Goal: Information Seeking & Learning: Check status

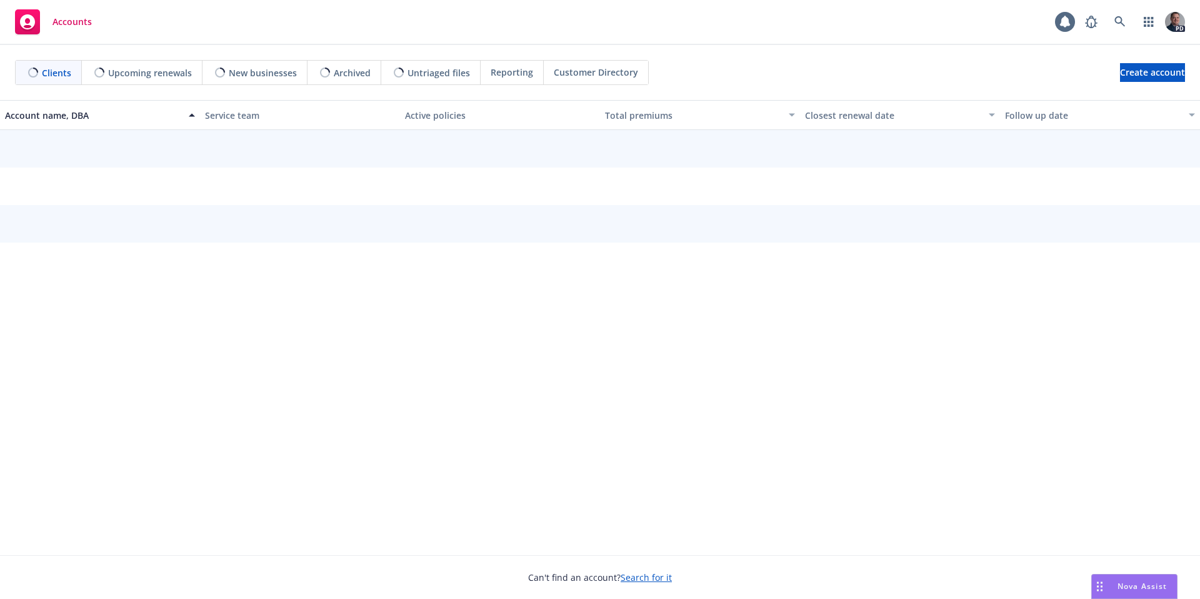
click at [1143, 595] on div "Nova Assist" at bounding box center [1134, 586] width 85 height 24
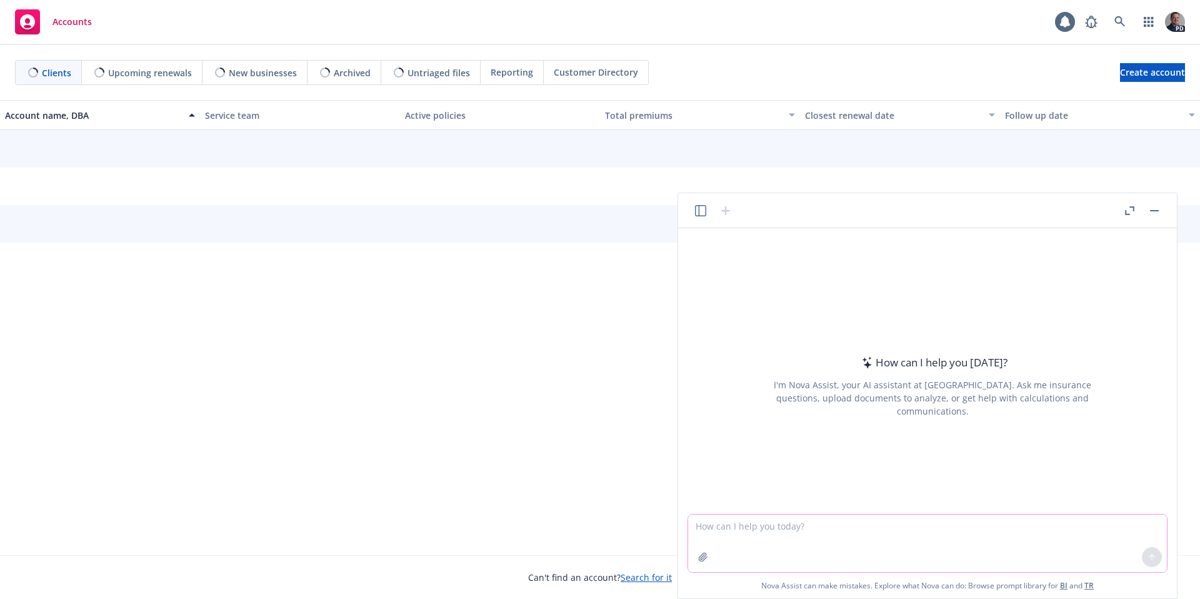
click at [863, 537] on textarea at bounding box center [927, 542] width 479 height 57
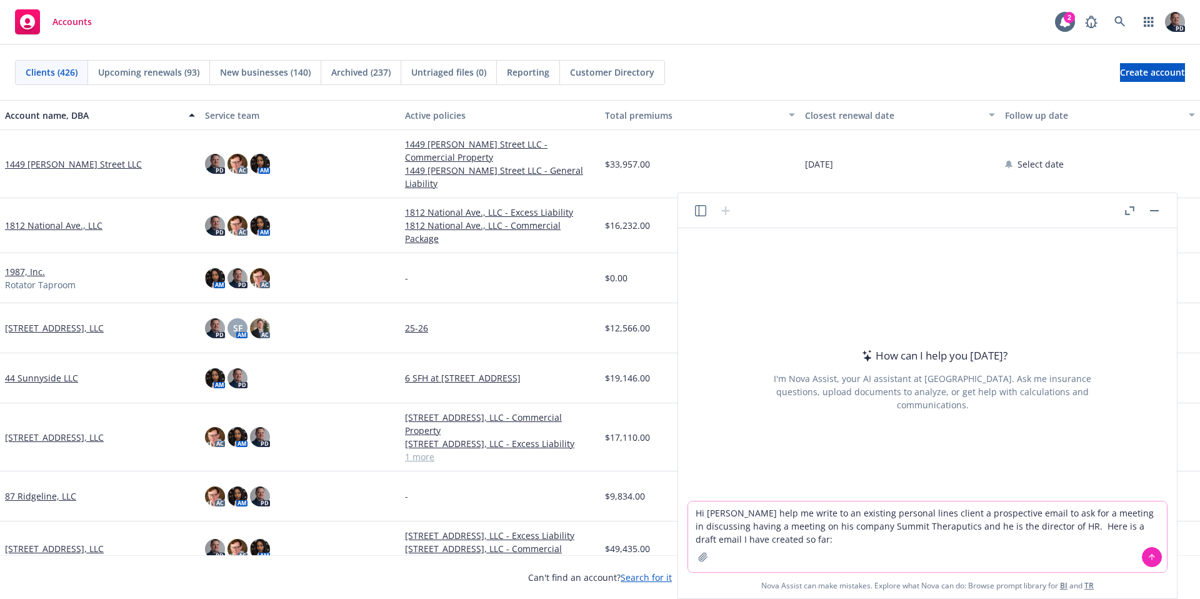
paste textarea "I am curious if you might be willing to entertain a meeting with our Total Rewa…"
type textarea "Hi Nova help me write to an existing personal lines client a prospective email …"
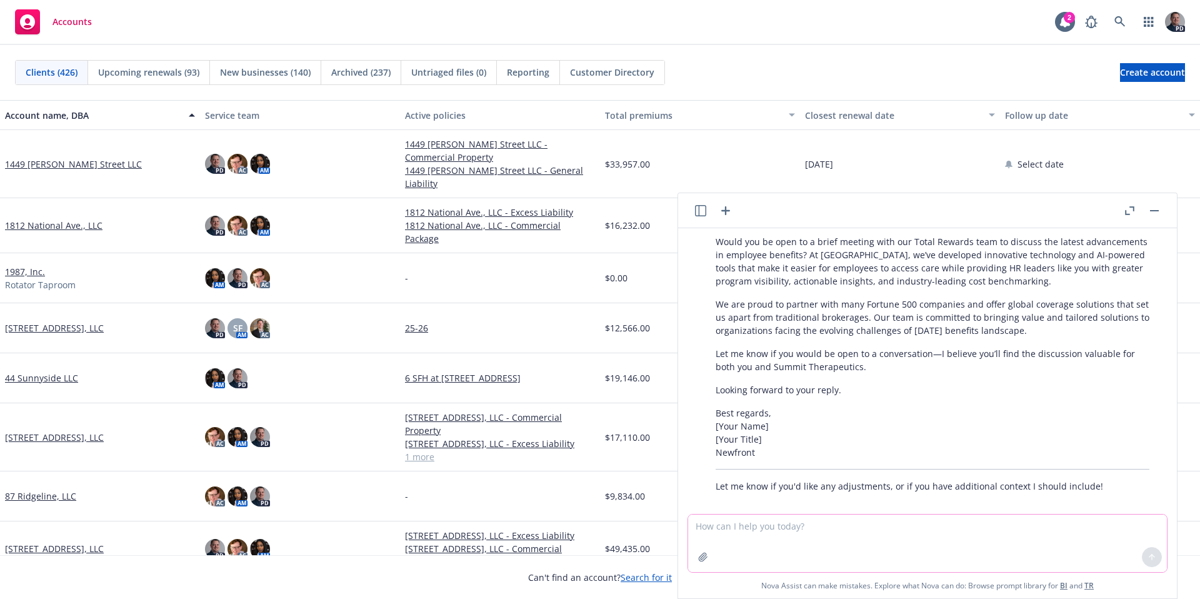
scroll to position [341, 0]
click at [887, 540] on textarea at bounding box center [927, 542] width 479 height 57
type textarea "Shorten this"
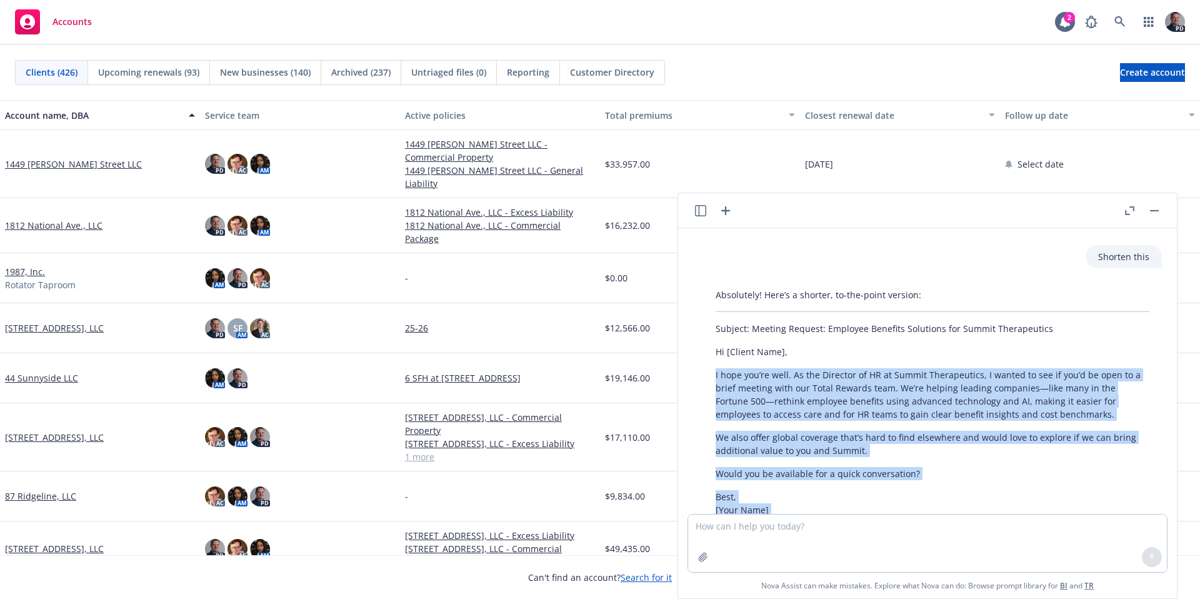
scroll to position [642, 0]
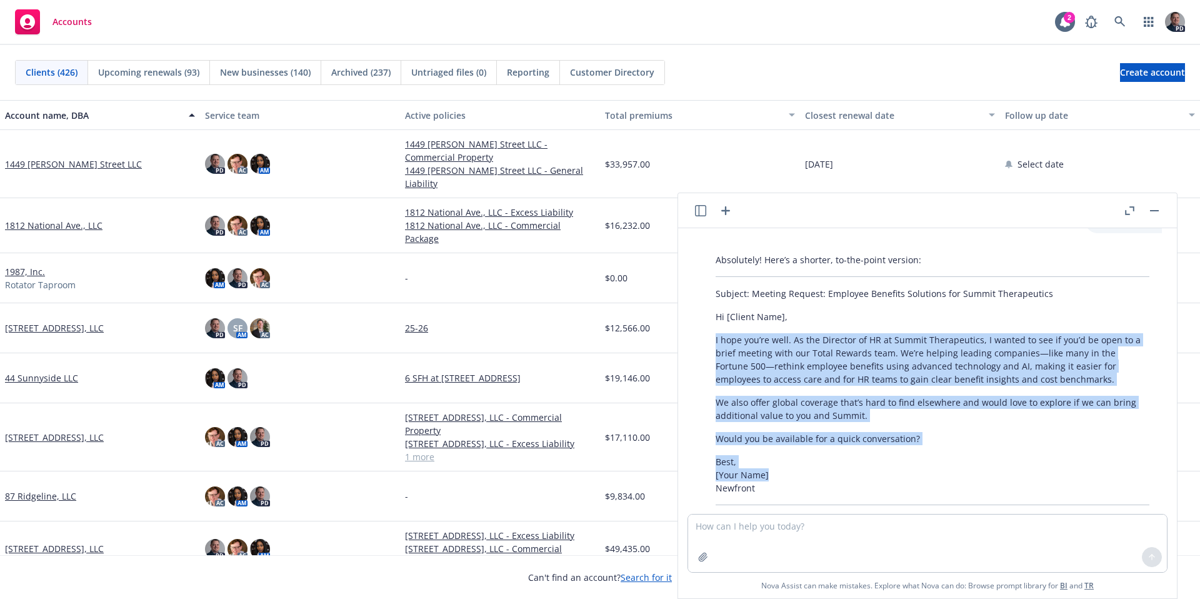
drag, startPoint x: 716, startPoint y: 376, endPoint x: 994, endPoint y: 461, distance: 290.9
click at [993, 461] on div "Absolutely! Here’s a shorter, to-the-point version: Subject: Meeting Request: E…" at bounding box center [932, 390] width 459 height 285
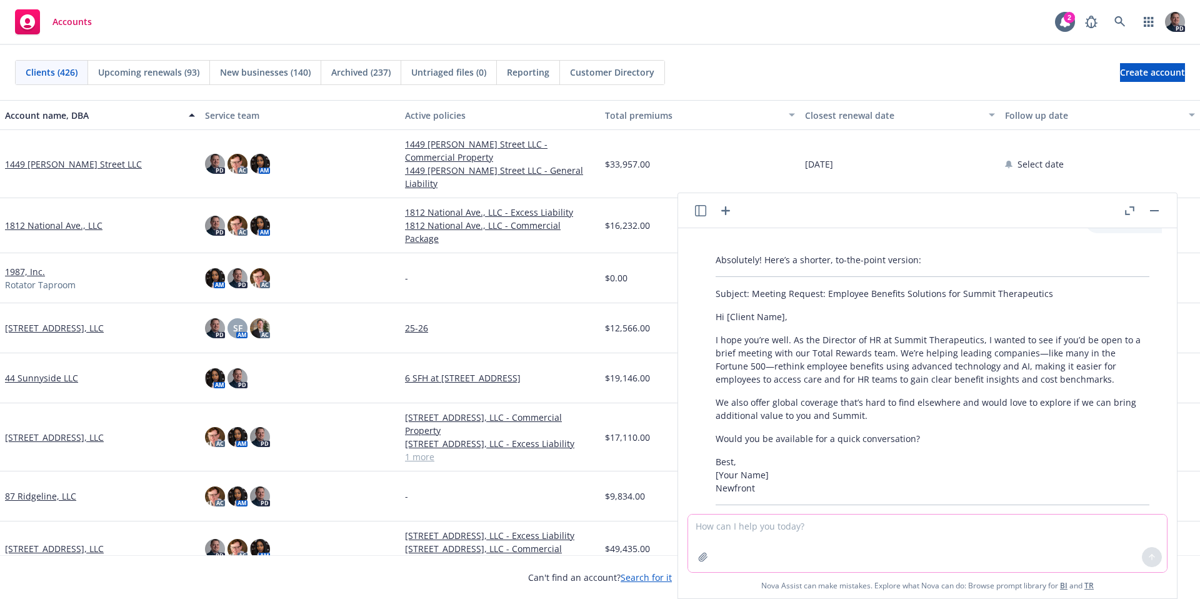
click at [772, 527] on textarea at bounding box center [927, 542] width 479 height 57
type textarea "The client is an executive so craft the email that speaks to leaders like this …"
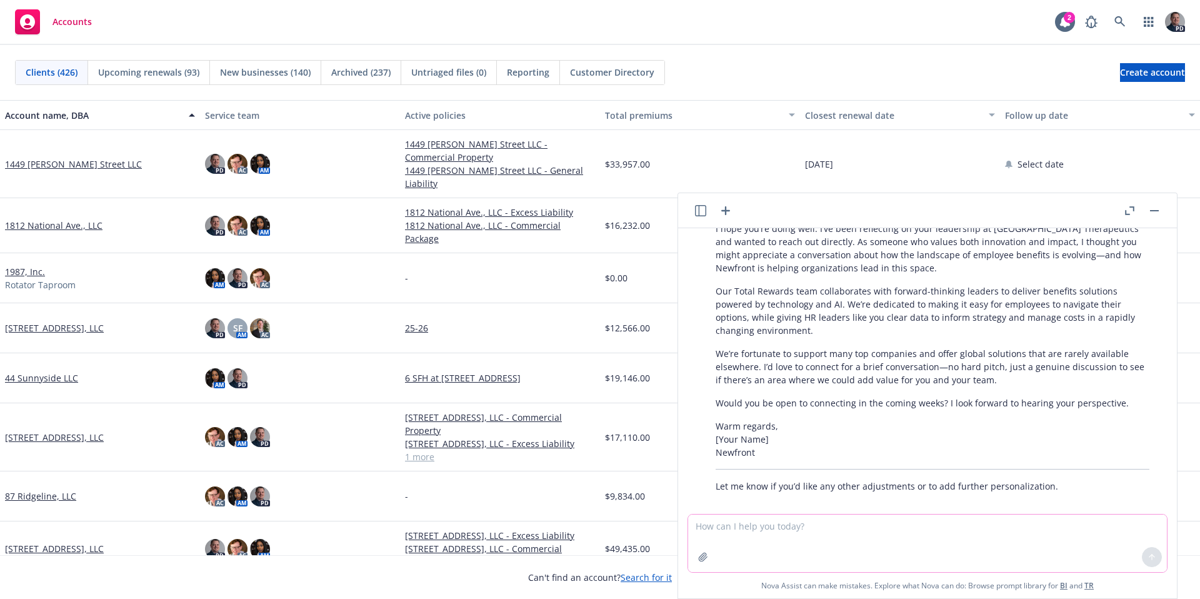
scroll to position [1118, 0]
type textarea "Shorten it"
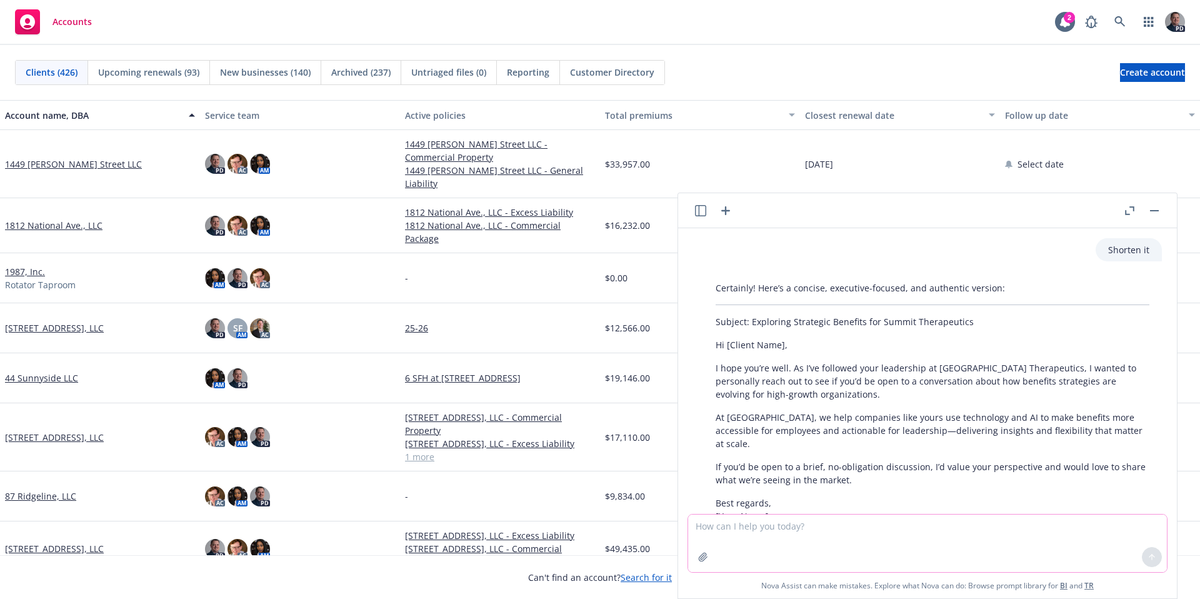
scroll to position [1400, 0]
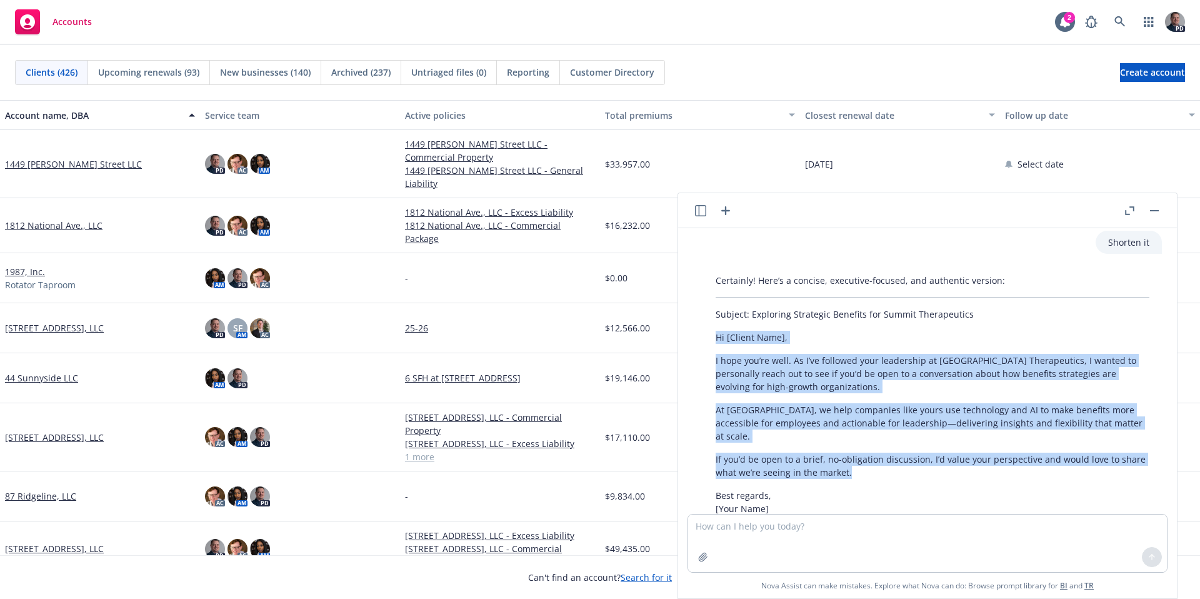
drag, startPoint x: 722, startPoint y: 324, endPoint x: 923, endPoint y: 455, distance: 240.5
click at [923, 455] on div "Certainly! Here’s a concise, executive-focused, and authentic version: Subject:…" at bounding box center [932, 418] width 459 height 298
copy div "Hi [Client Name], I hope you’re well. As I’ve followed your leadership at Summi…"
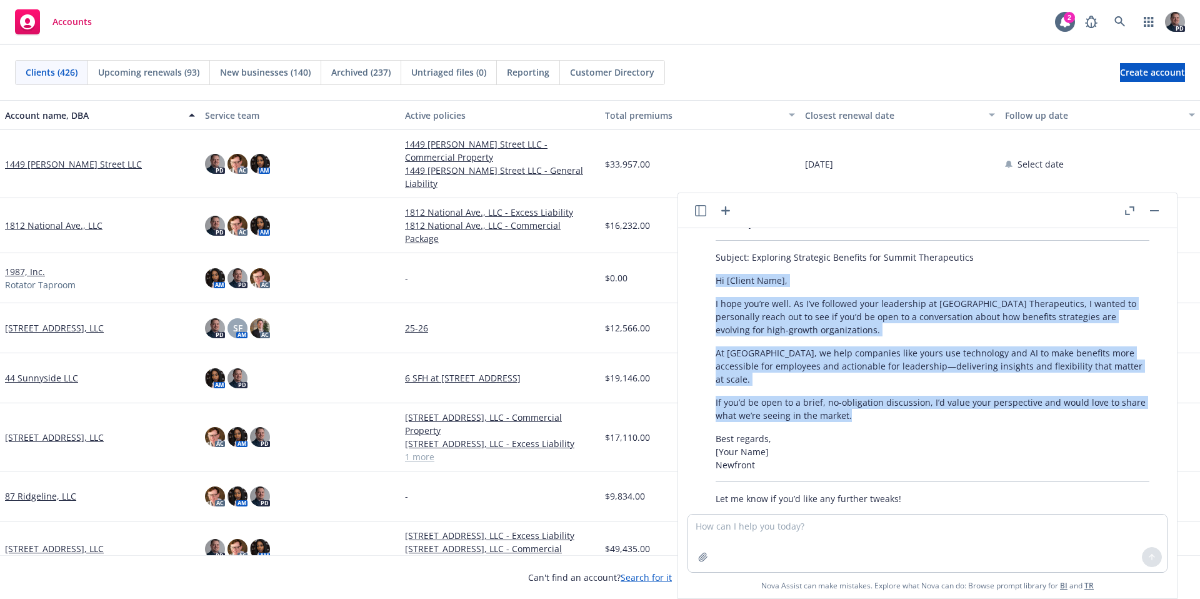
click at [1157, 216] on button "button" at bounding box center [1154, 210] width 15 height 15
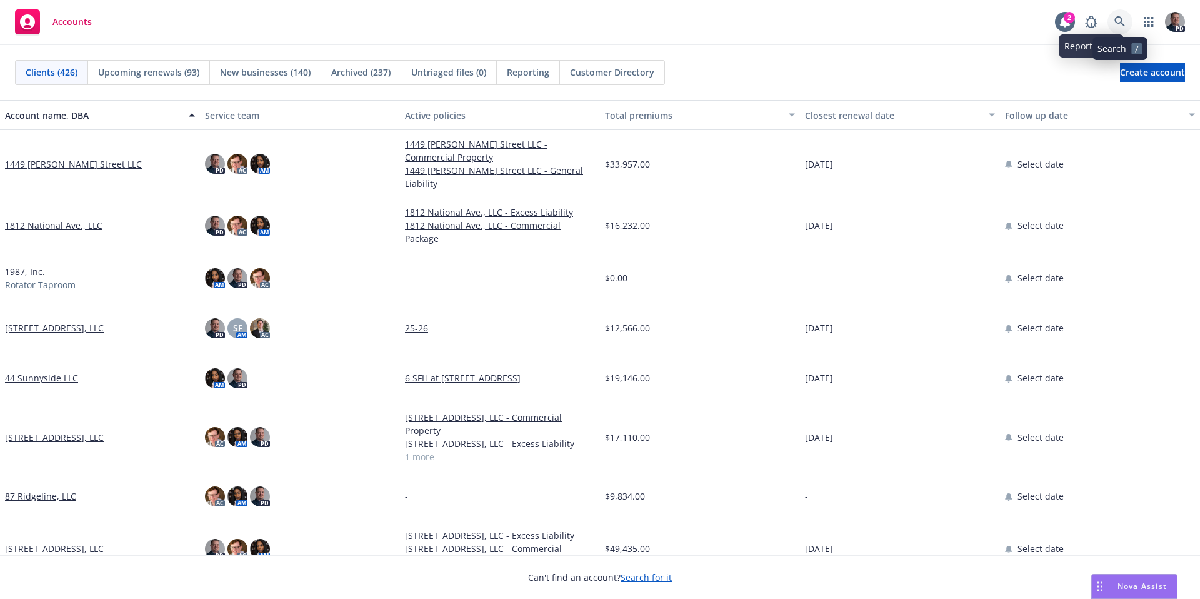
click at [1124, 17] on icon at bounding box center [1119, 21] width 11 height 11
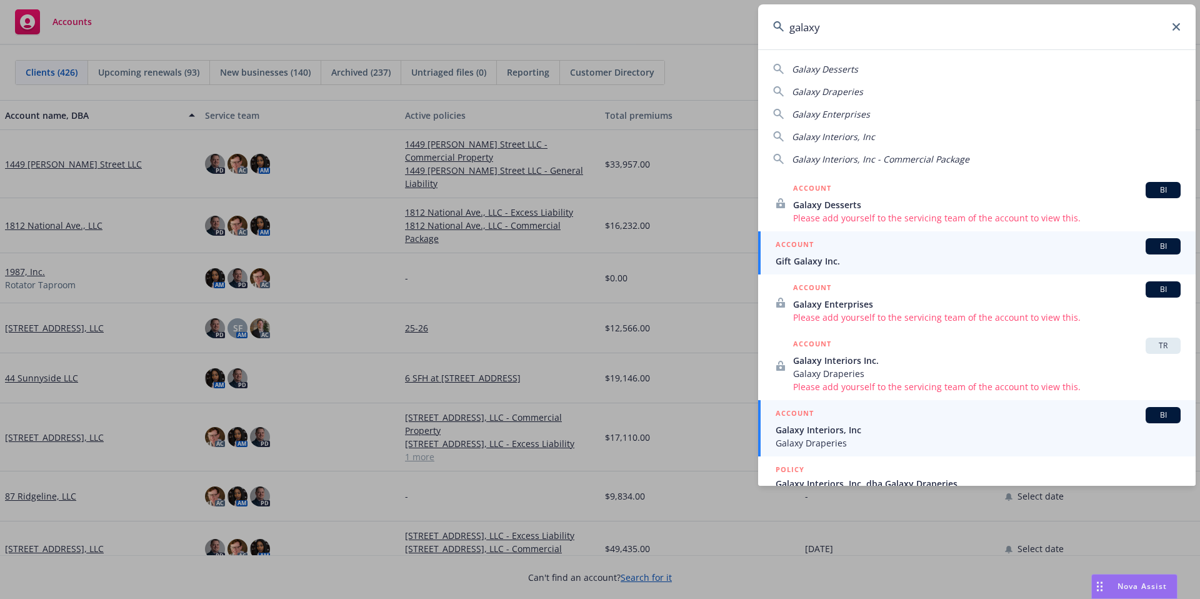
type input "galaxy"
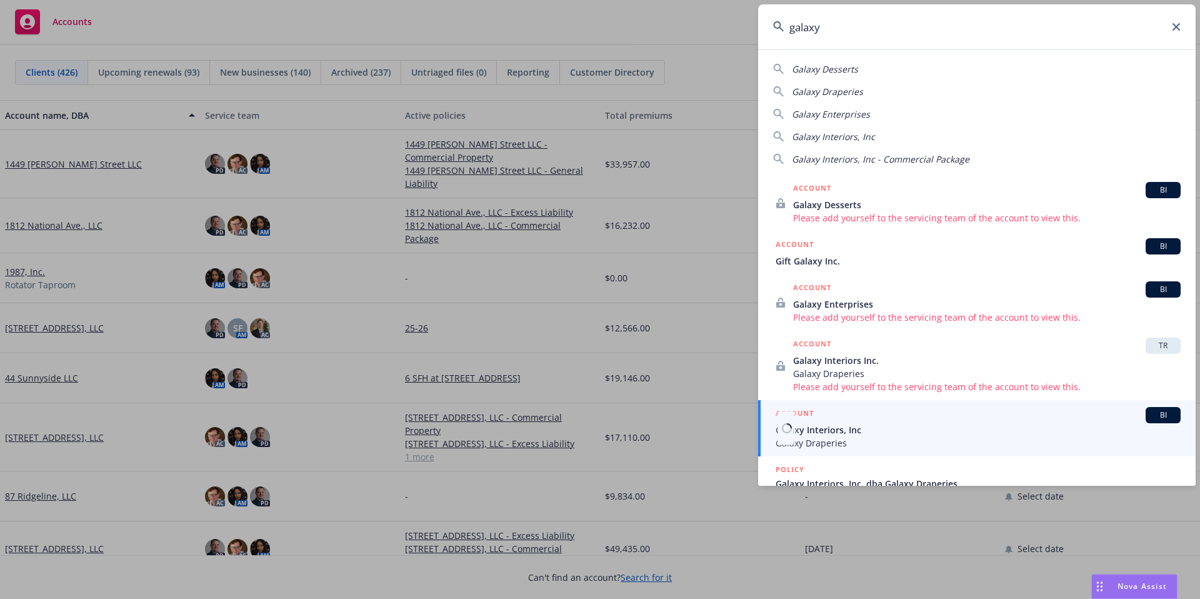
click at [899, 430] on span "Galaxy Interiors, Inc" at bounding box center [977, 429] width 405 height 13
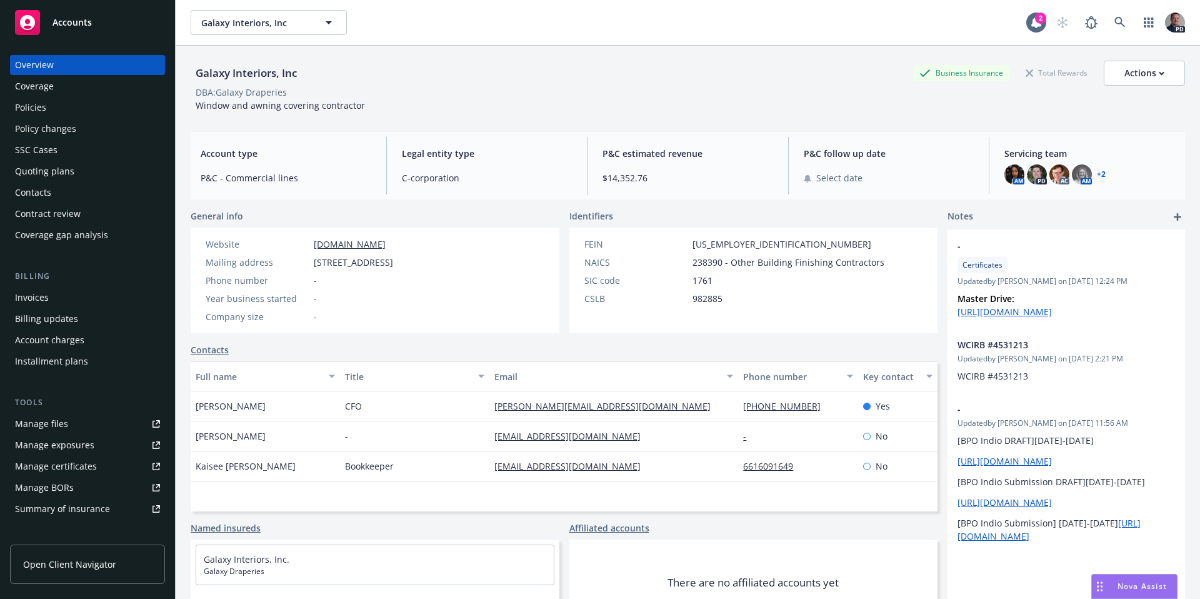
click at [76, 427] on link "Manage files" at bounding box center [87, 424] width 155 height 20
click at [1107, 13] on link at bounding box center [1119, 22] width 25 height 25
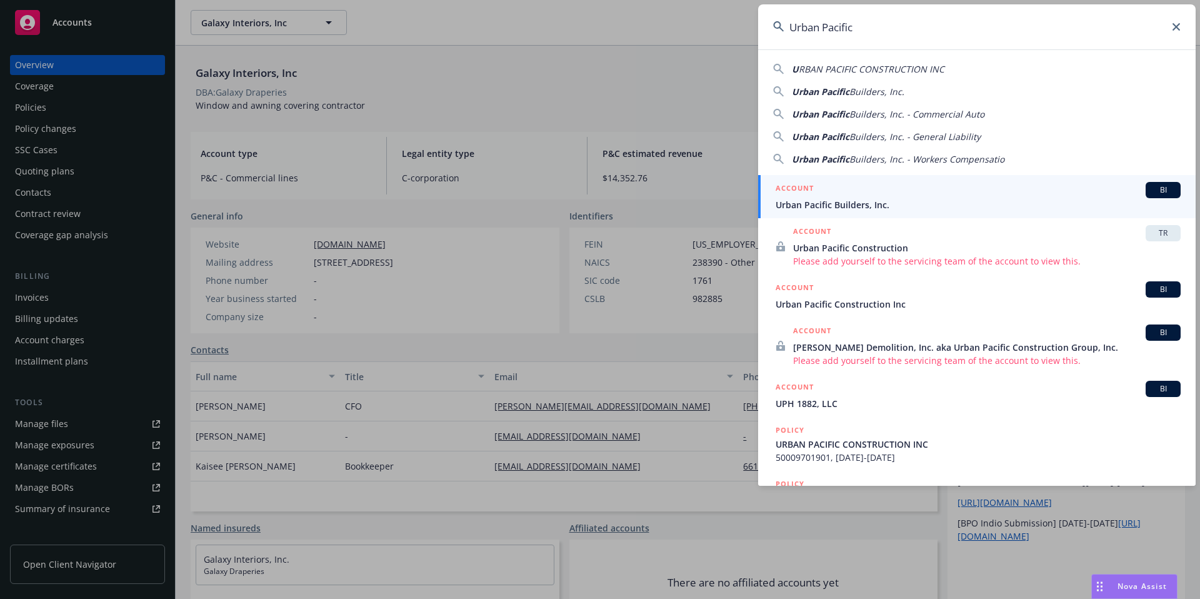
type input "Urban Pacific"
click at [960, 192] on div "ACCOUNT BI" at bounding box center [977, 190] width 405 height 16
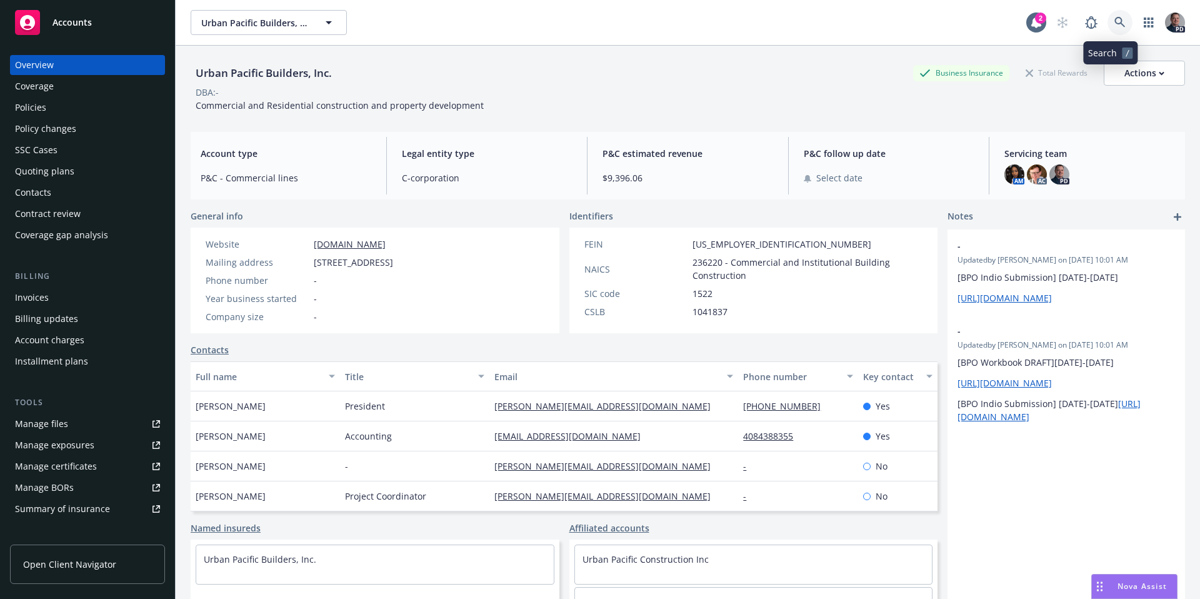
click at [1114, 24] on icon at bounding box center [1119, 22] width 11 height 11
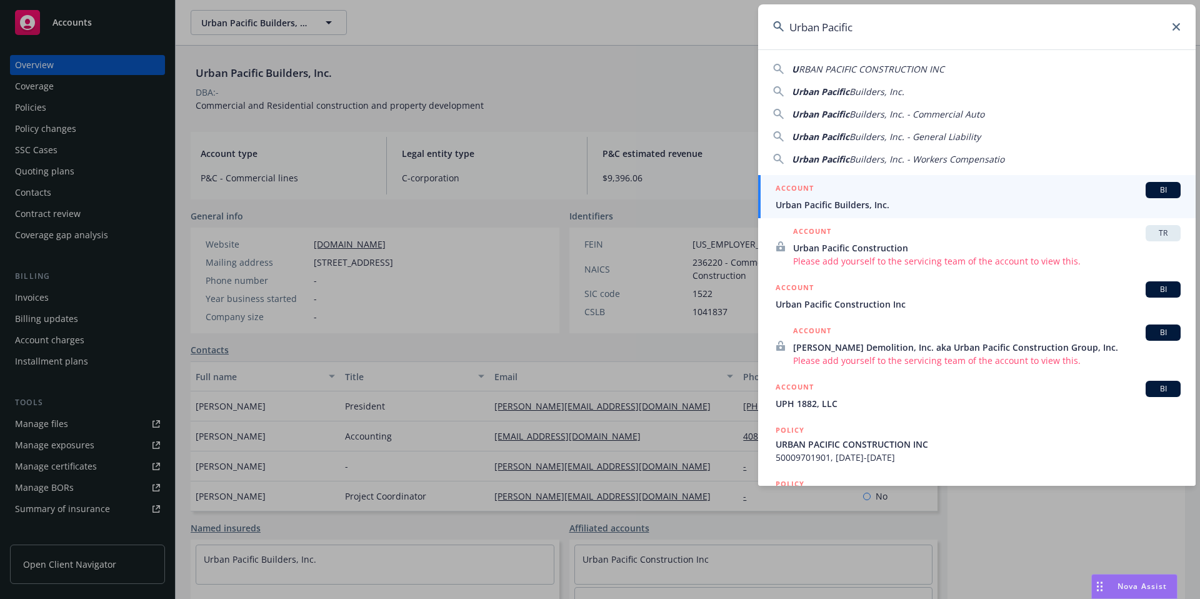
type input "Urban Pacific"
click at [925, 299] on span "Urban Pacific Construction Inc" at bounding box center [977, 303] width 405 height 13
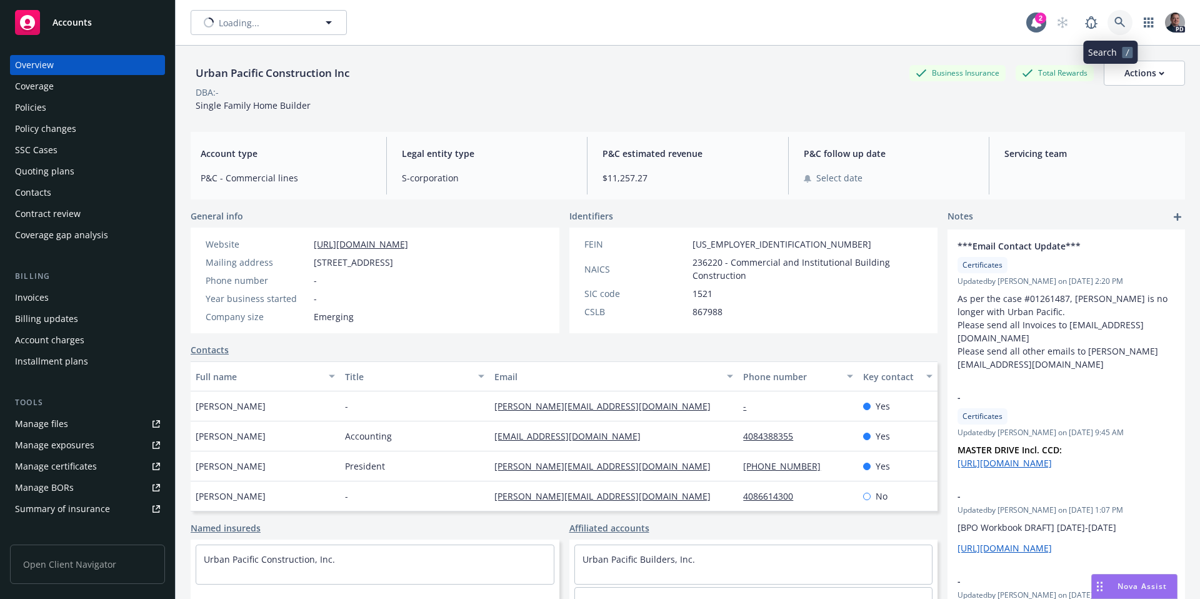
click at [1114, 19] on icon at bounding box center [1119, 22] width 11 height 11
click at [60, 114] on div "Policies" at bounding box center [87, 107] width 145 height 20
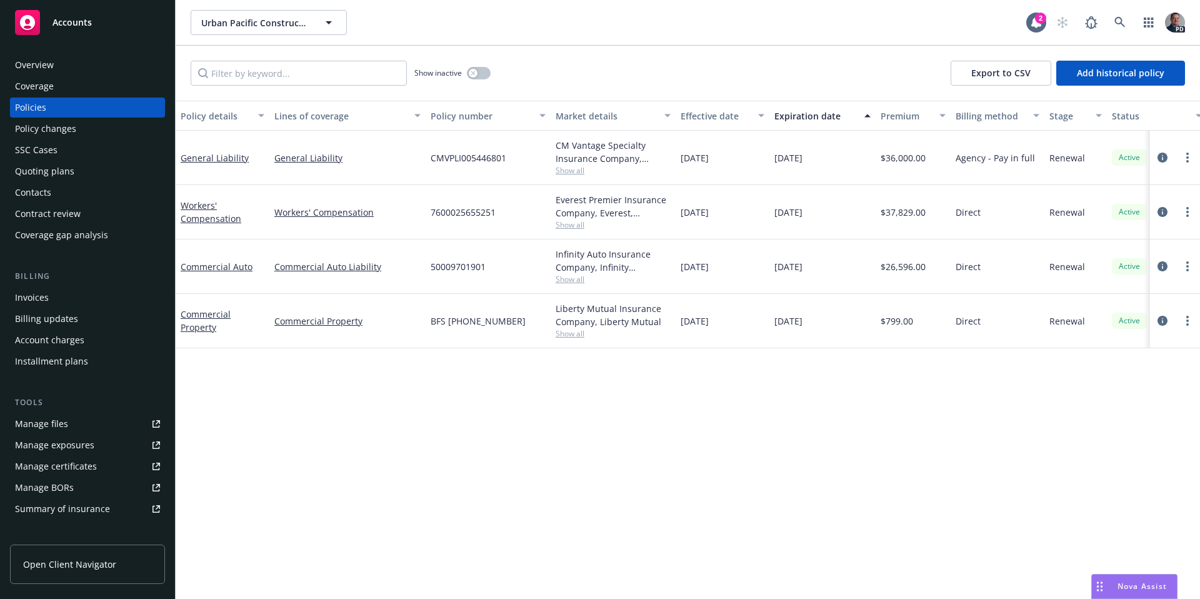
click at [566, 225] on span "Show all" at bounding box center [612, 224] width 115 height 11
click at [649, 206] on div "Everest Premier Insurance Company, Everest, Arrowhead General Insurance Agency,…" at bounding box center [612, 206] width 115 height 26
click at [578, 282] on span "Show all" at bounding box center [612, 279] width 115 height 11
click at [772, 274] on div "06/01/2026" at bounding box center [822, 266] width 106 height 54
drag, startPoint x: 926, startPoint y: 266, endPoint x: 877, endPoint y: 266, distance: 48.7
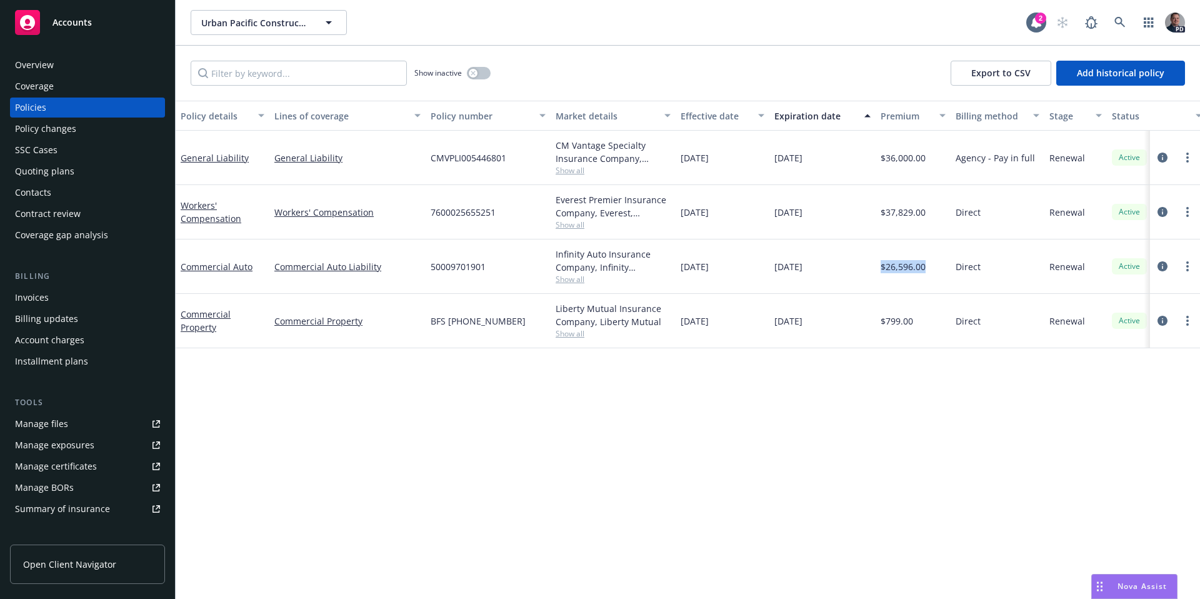
click at [877, 266] on div "$26,596.00" at bounding box center [912, 266] width 75 height 54
click at [925, 268] on div "$26,596.00" at bounding box center [912, 266] width 75 height 54
click at [1128, 19] on link at bounding box center [1119, 22] width 25 height 25
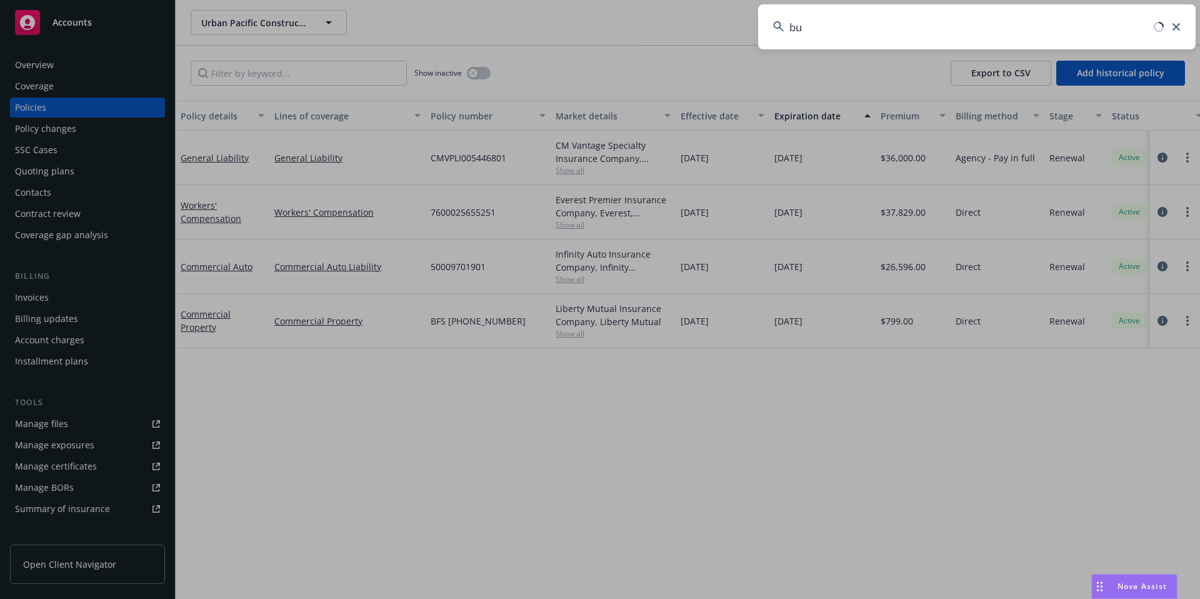
type input "b"
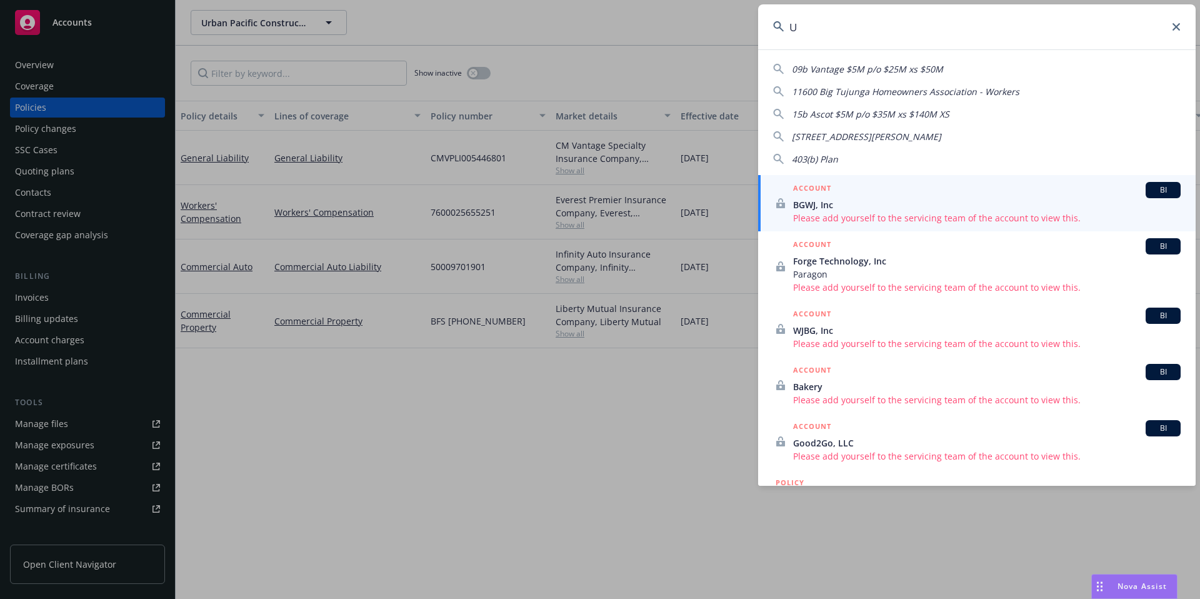
type input "Up"
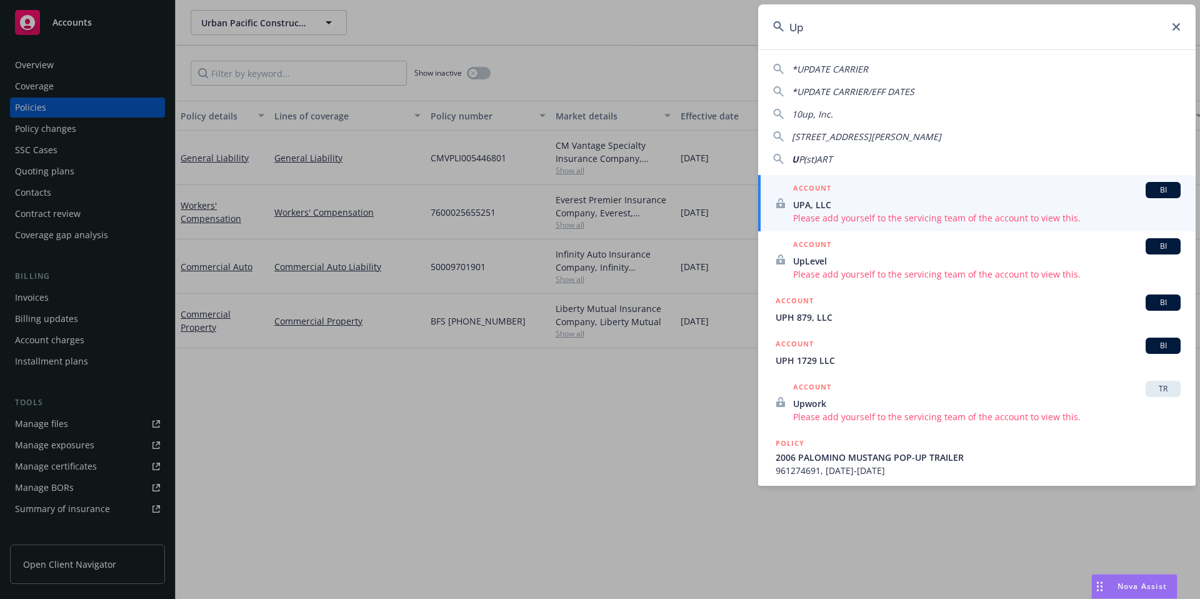
drag, startPoint x: 884, startPoint y: 31, endPoint x: 773, endPoint y: 30, distance: 111.2
click at [774, 30] on div "Up" at bounding box center [976, 26] width 437 height 45
drag, startPoint x: 807, startPoint y: 27, endPoint x: 777, endPoint y: 27, distance: 30.0
click at [777, 27] on div "Up" at bounding box center [976, 26] width 437 height 45
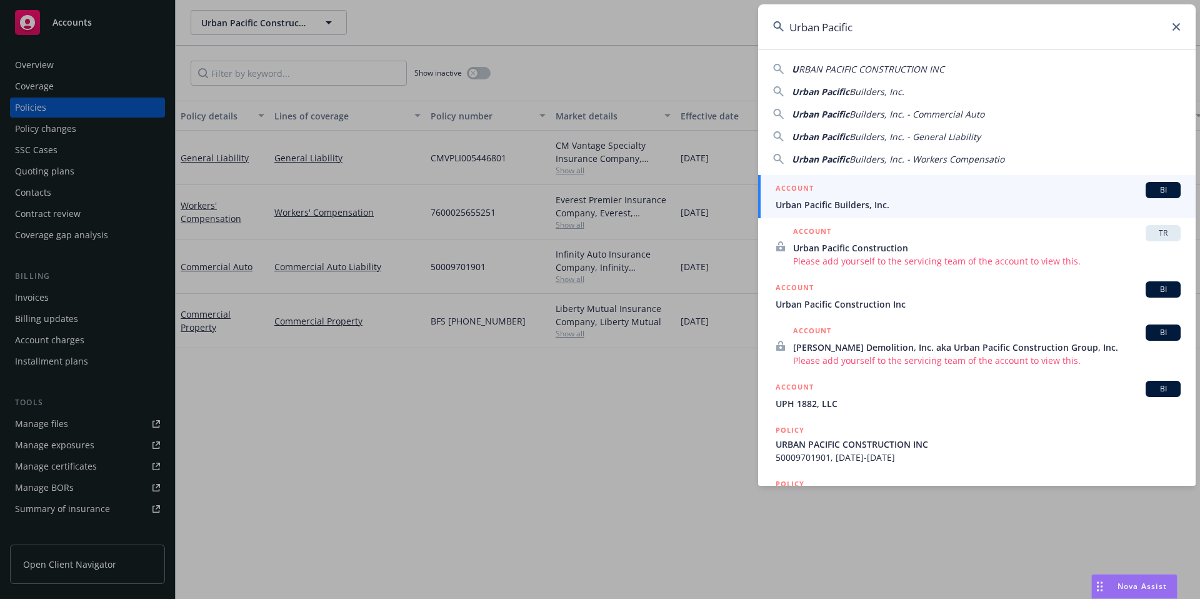
type input "Urban Pacific"
click at [880, 193] on div "ACCOUNT BI" at bounding box center [977, 190] width 405 height 16
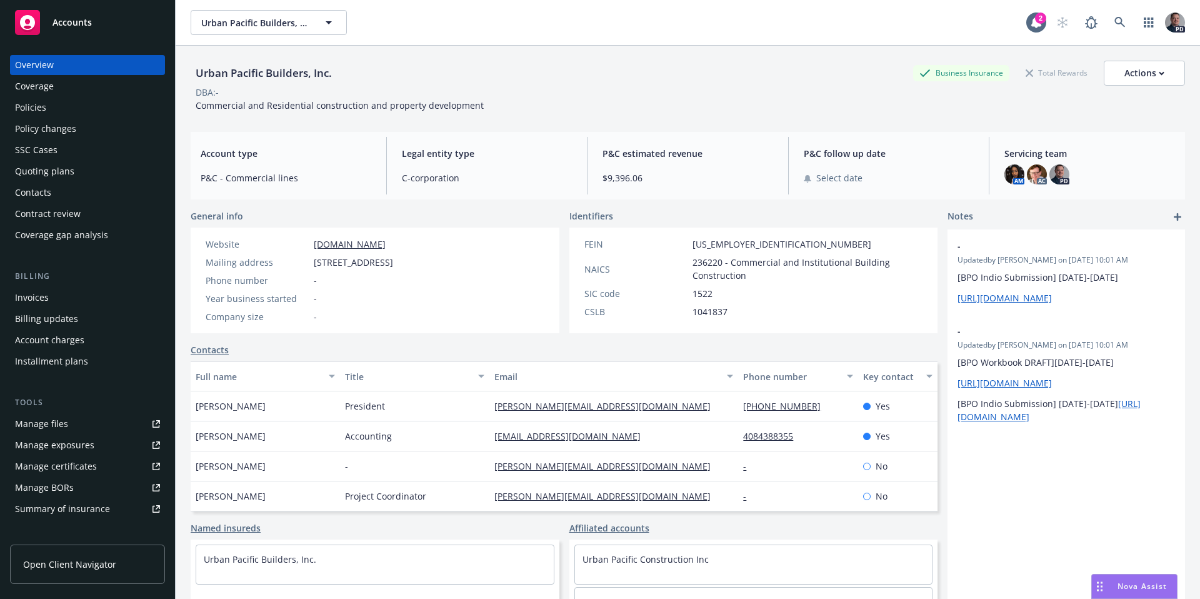
click at [69, 107] on div "Policies" at bounding box center [87, 107] width 145 height 20
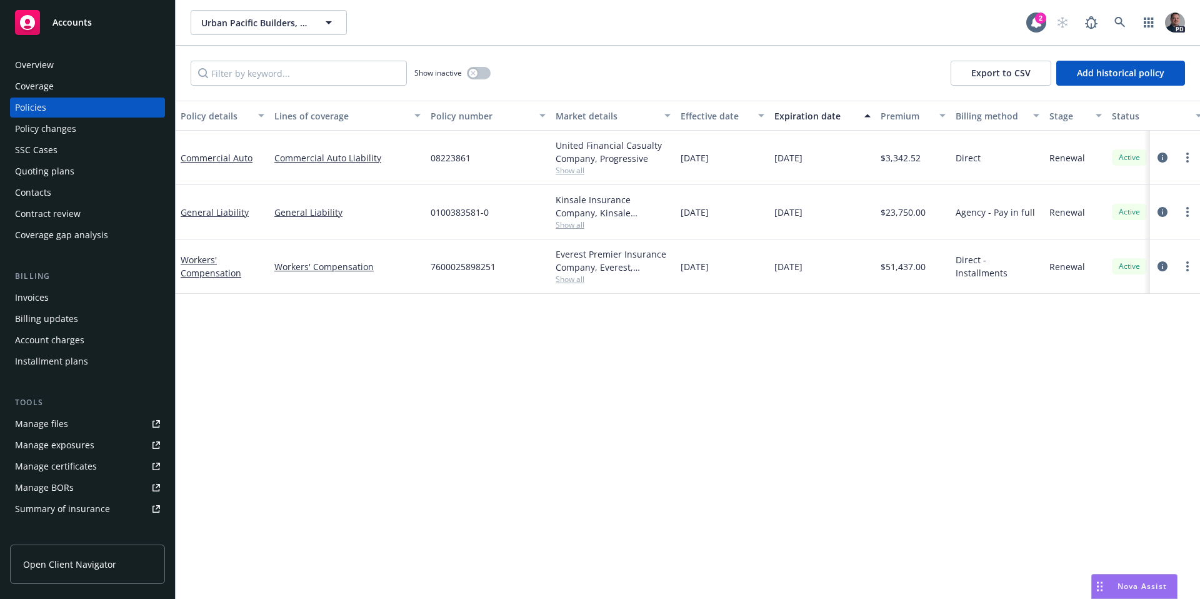
click at [580, 282] on span "Show all" at bounding box center [612, 279] width 115 height 11
drag, startPoint x: 930, startPoint y: 265, endPoint x: 877, endPoint y: 266, distance: 53.1
click at [877, 266] on div "$51,437.00" at bounding box center [912, 266] width 75 height 54
click at [878, 266] on div "$51,437.00" at bounding box center [912, 266] width 75 height 54
drag, startPoint x: 912, startPoint y: 267, endPoint x: 933, endPoint y: 267, distance: 20.6
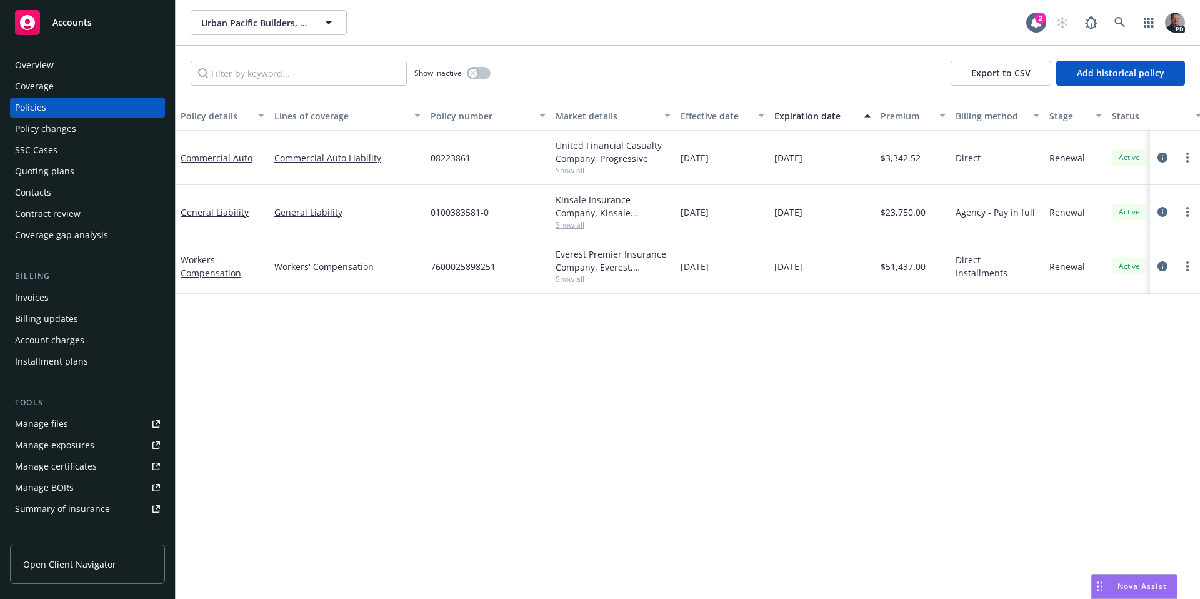
click at [917, 267] on span "$51,437.00" at bounding box center [902, 266] width 45 height 13
drag, startPoint x: 933, startPoint y: 267, endPoint x: 876, endPoint y: 267, distance: 56.9
click at [876, 267] on div "$51,437.00" at bounding box center [912, 266] width 75 height 54
click at [938, 270] on div "$51,437.00" at bounding box center [912, 266] width 75 height 54
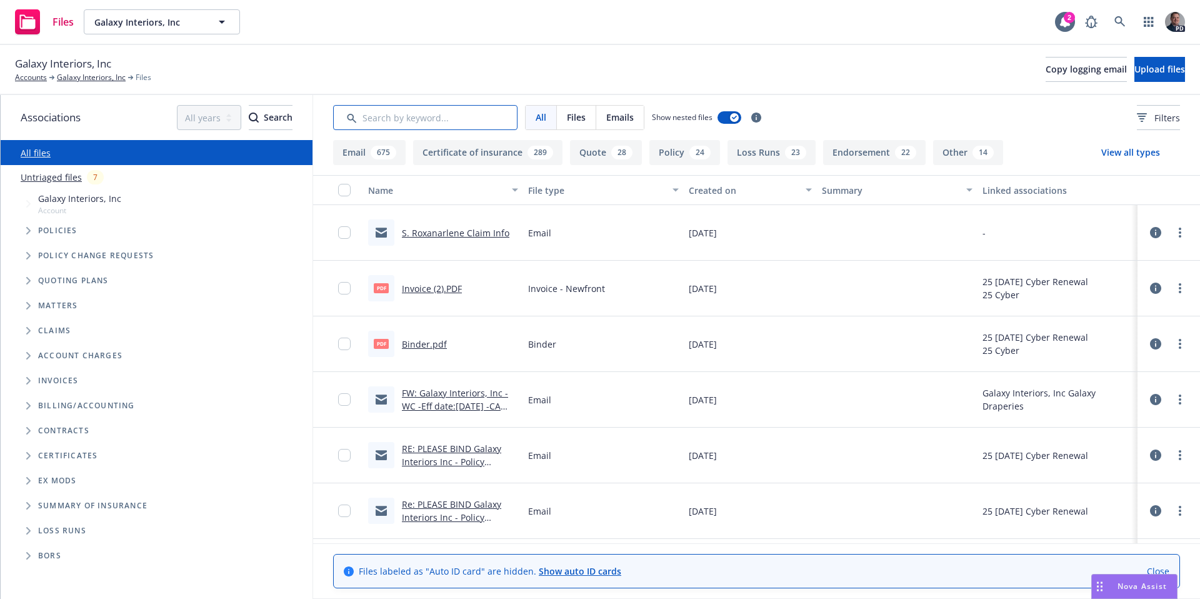
click at [393, 121] on input "Search by keyword..." at bounding box center [425, 117] width 184 height 25
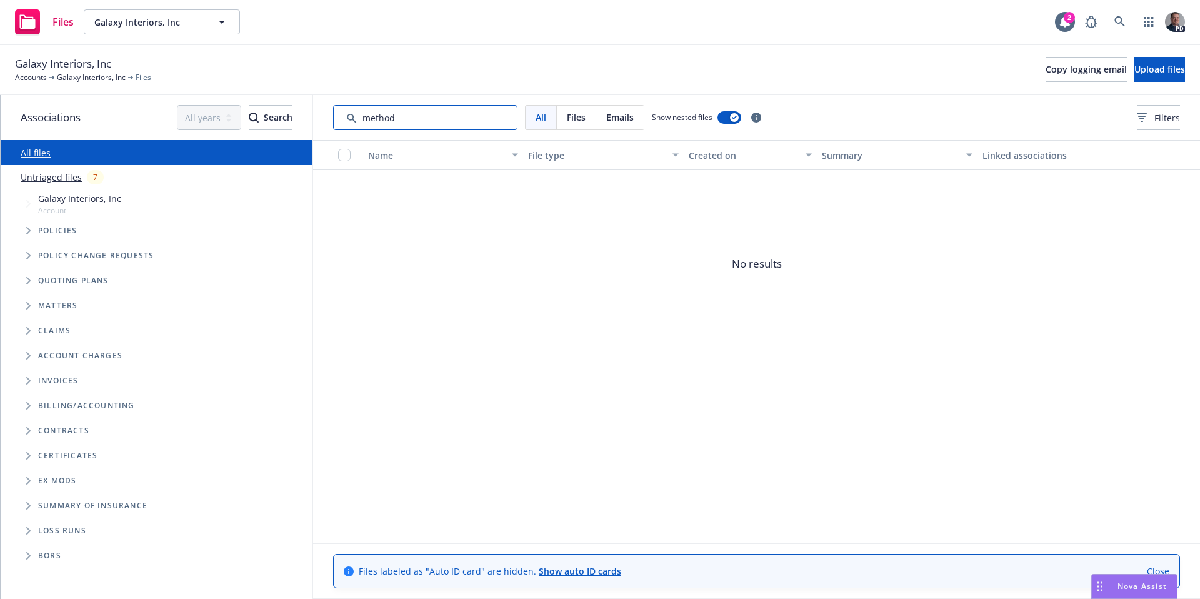
type input "method"
click at [1117, 21] on icon at bounding box center [1119, 21] width 11 height 11
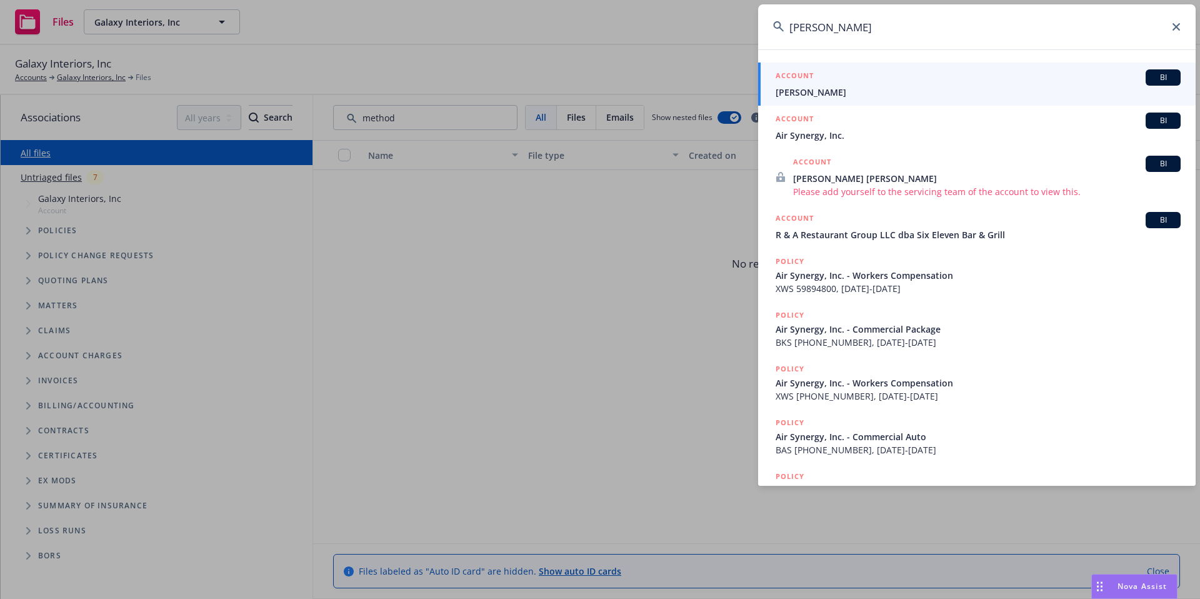
type input "Alberto Mendez"
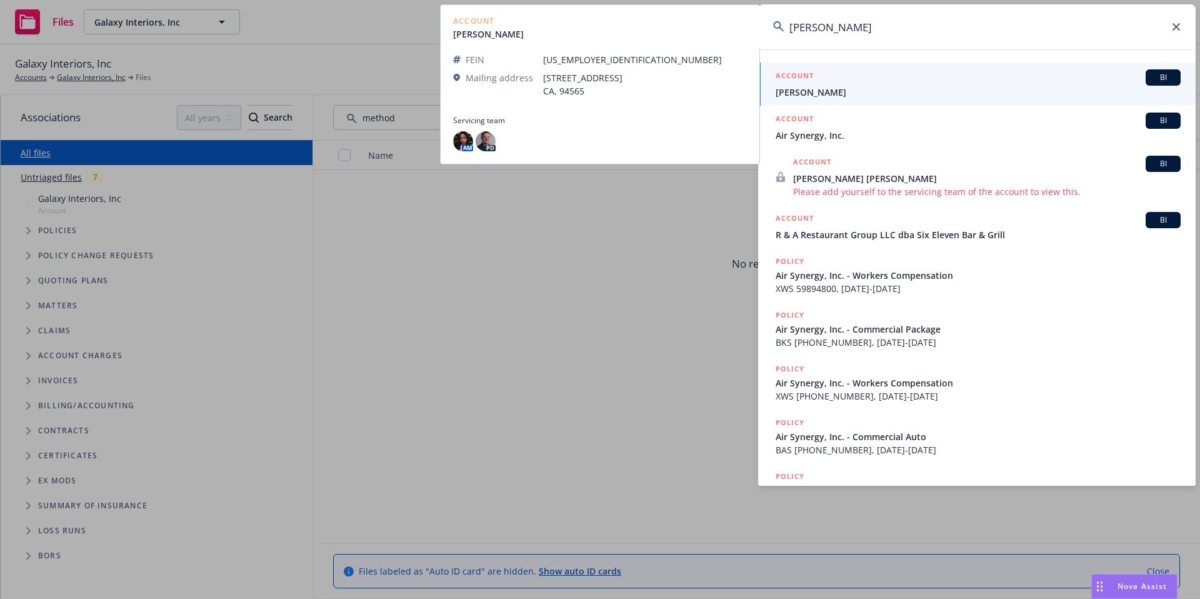
click at [868, 96] on span "Alberto Mendez" at bounding box center [977, 92] width 405 height 13
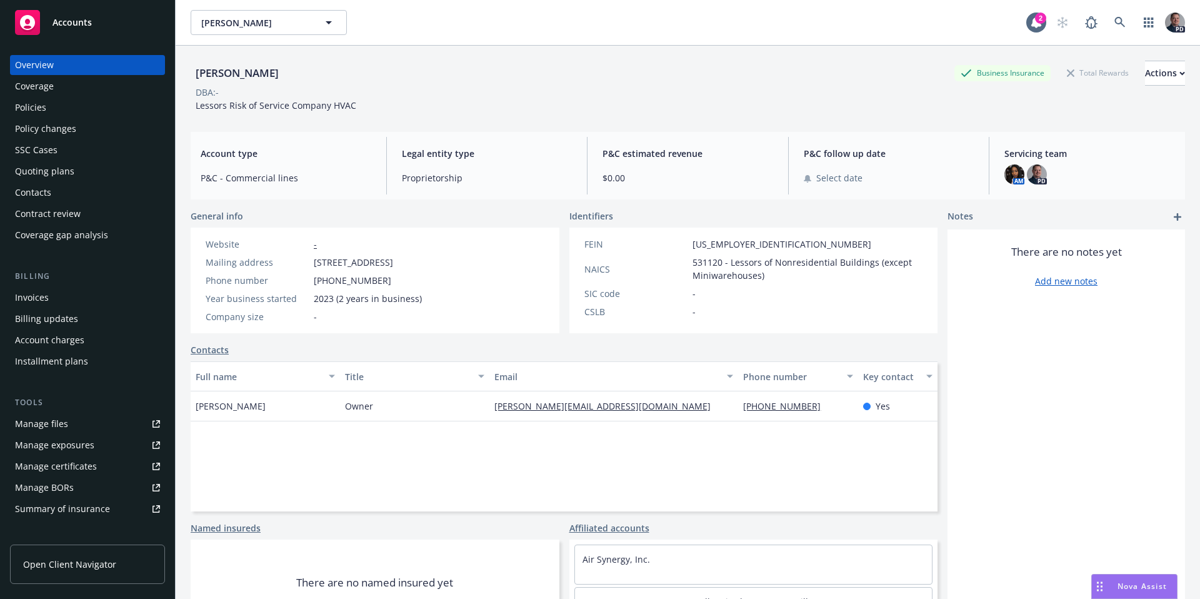
click at [49, 111] on div "Policies" at bounding box center [87, 107] width 145 height 20
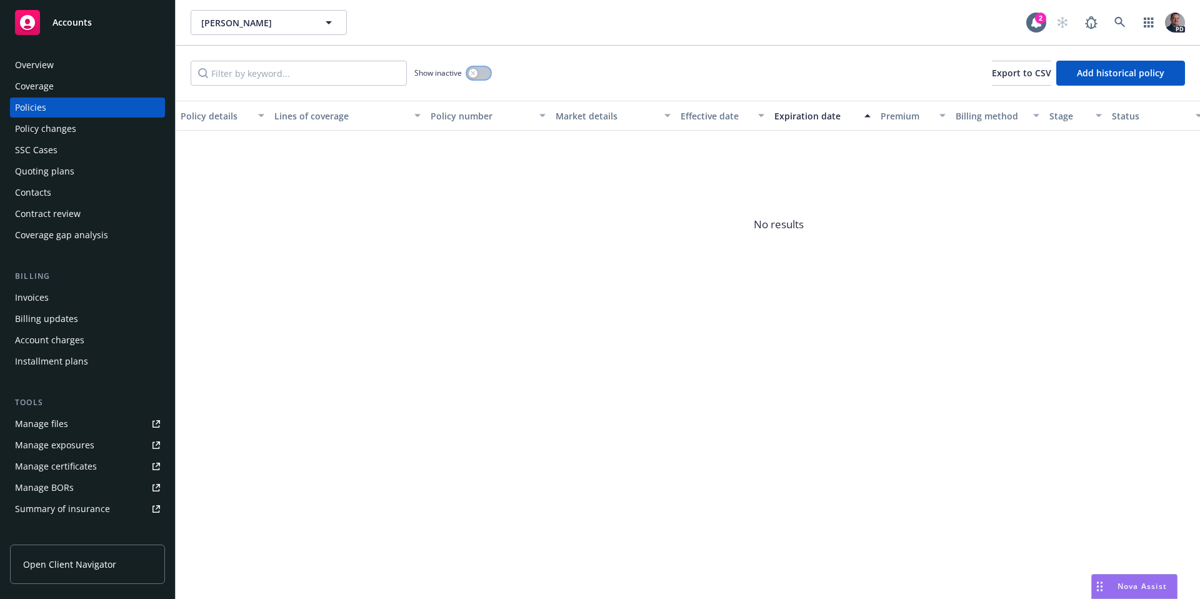
click at [486, 72] on button "button" at bounding box center [479, 73] width 24 height 12
click at [486, 72] on div "button" at bounding box center [483, 73] width 9 height 9
click at [278, 24] on span "[PERSON_NAME]" at bounding box center [255, 22] width 108 height 13
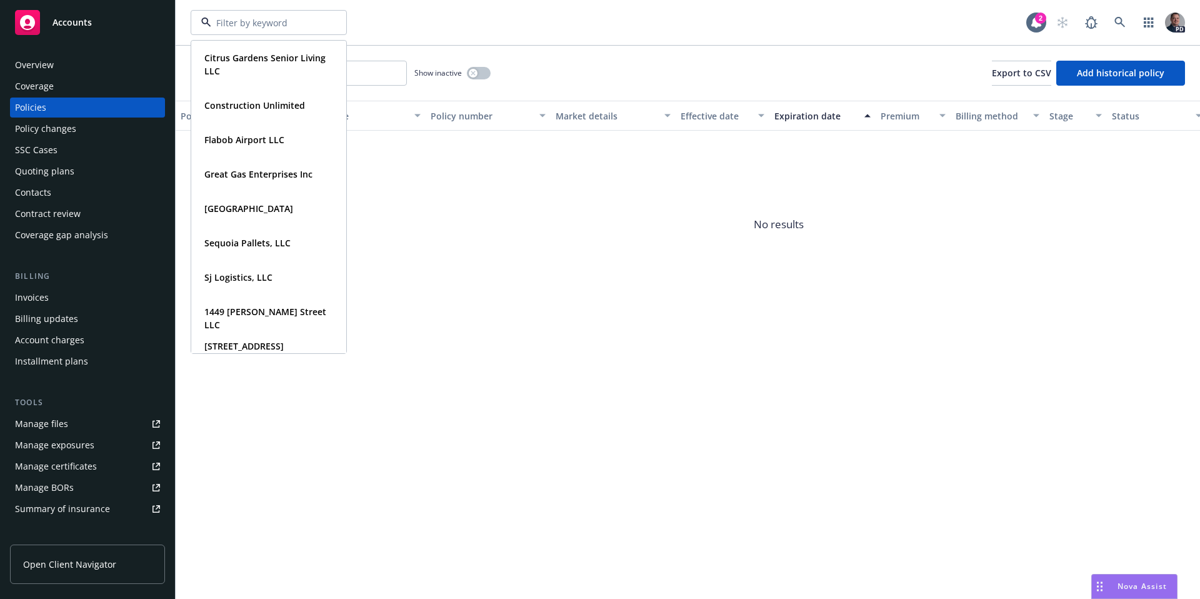
click at [318, 24] on input at bounding box center [266, 22] width 110 height 13
click at [226, 12] on div at bounding box center [269, 22] width 156 height 25
click at [226, 17] on input at bounding box center [266, 22] width 110 height 13
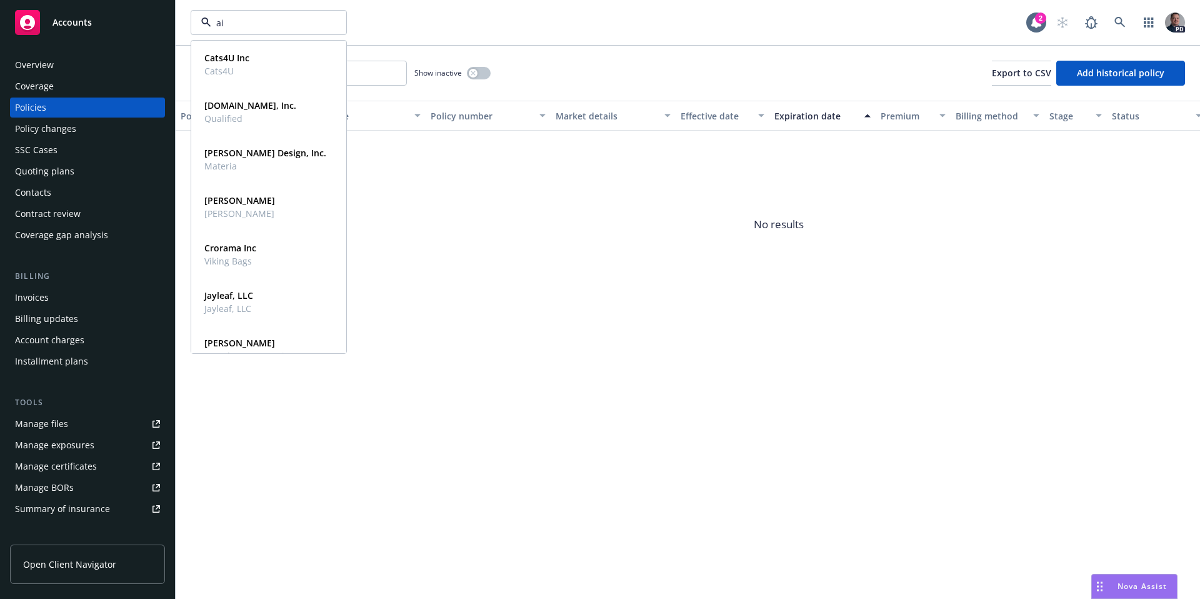
type input "air"
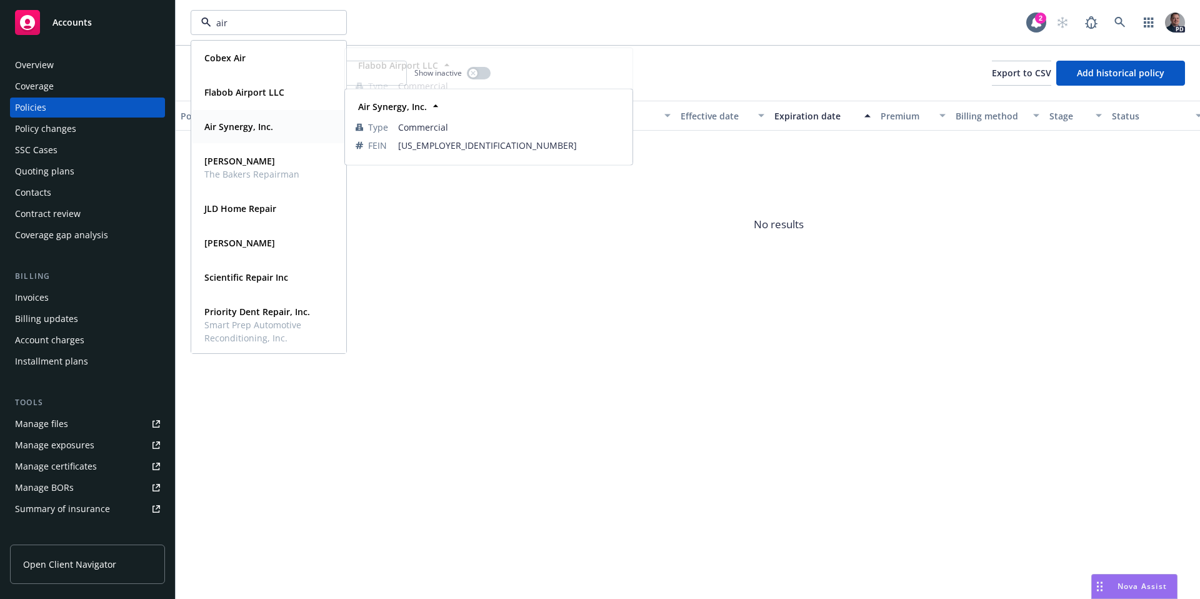
click at [254, 137] on div "Air Synergy, Inc. Type Commercial FEIN [US_EMPLOYER_IDENTIFICATION_NUMBER]" at bounding box center [269, 126] width 154 height 33
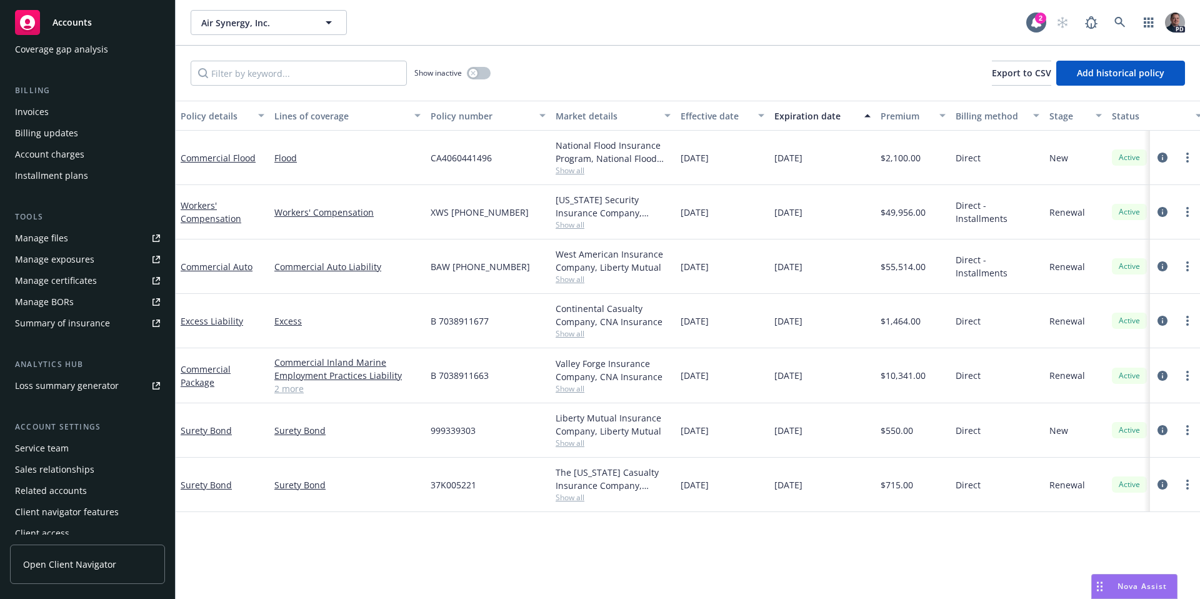
scroll to position [179, 0]
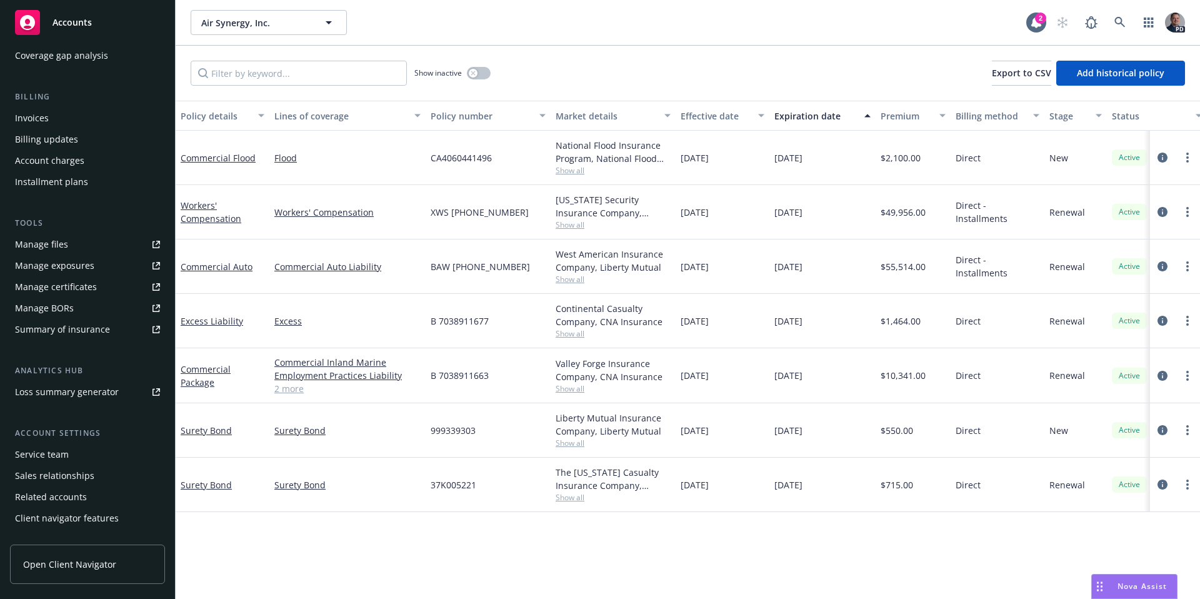
click at [37, 491] on div "Related accounts" at bounding box center [51, 497] width 72 height 20
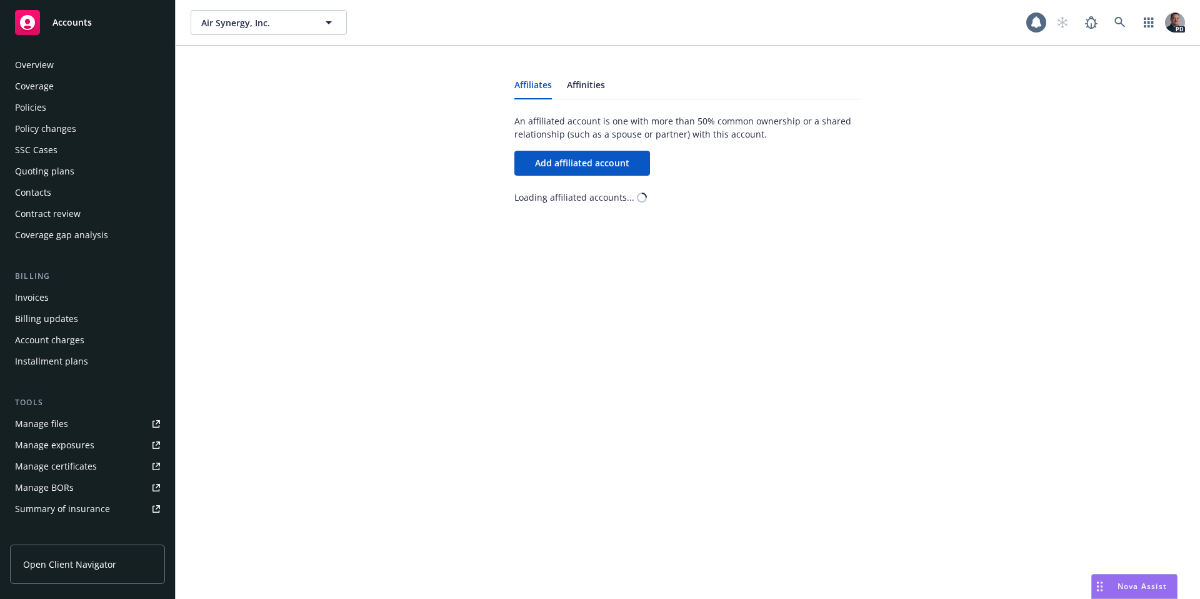
scroll to position [194, 0]
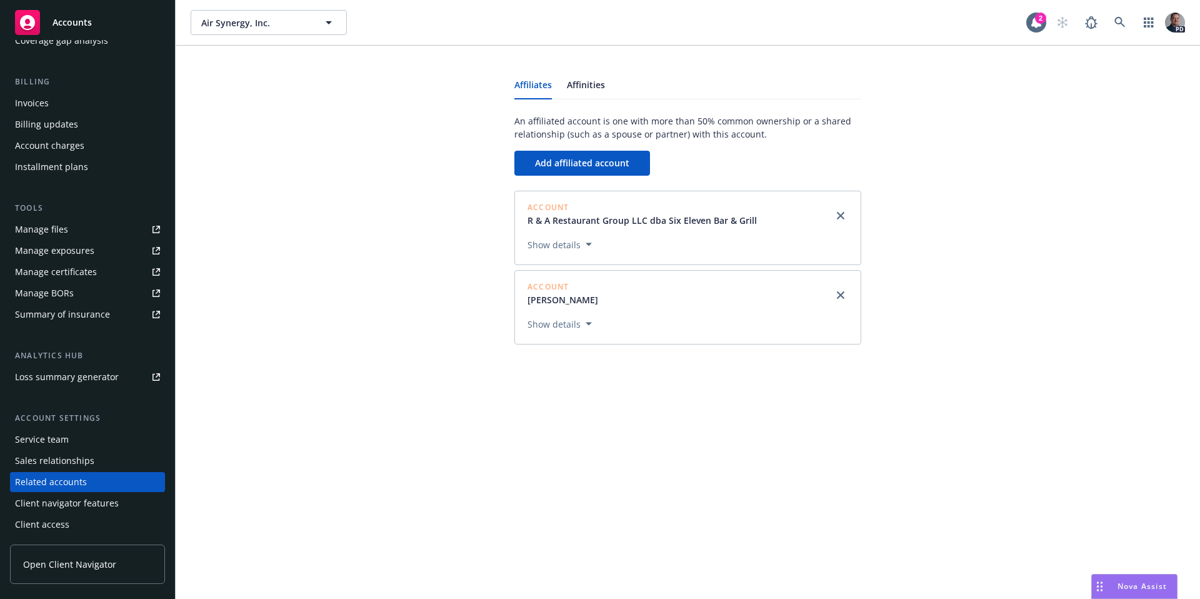
click at [562, 327] on button "Show details" at bounding box center [559, 323] width 74 height 15
click at [571, 302] on link "[PERSON_NAME]" at bounding box center [567, 299] width 81 height 13
click at [548, 297] on link "[PERSON_NAME]" at bounding box center [567, 299] width 81 height 13
click at [546, 297] on link "[PERSON_NAME]" at bounding box center [567, 299] width 81 height 13
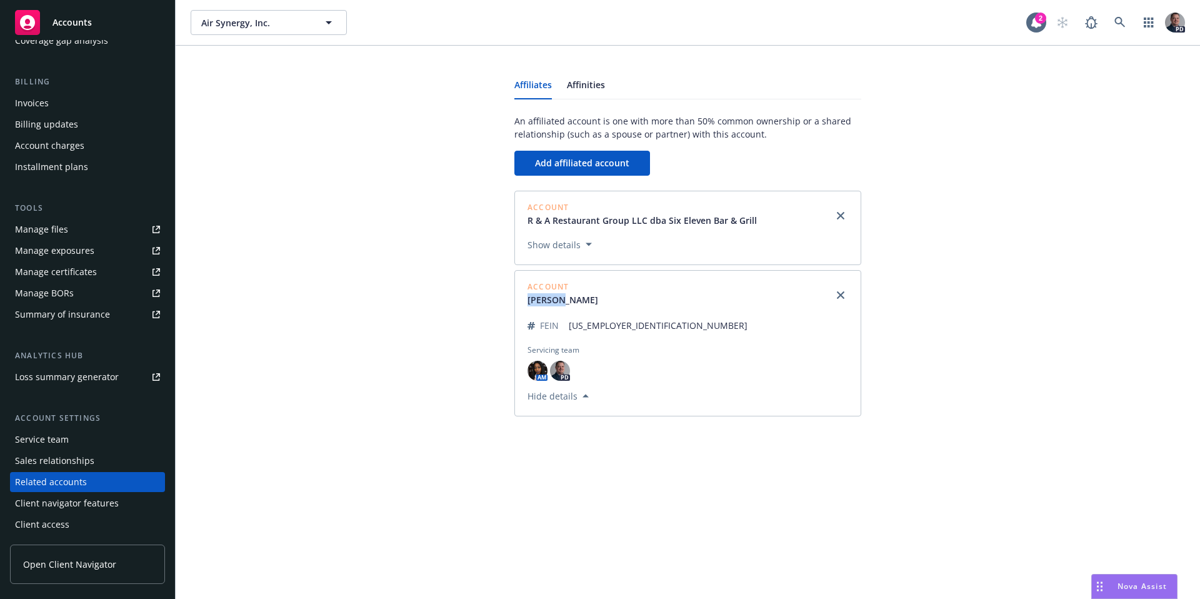
click at [578, 396] on button "Hide details" at bounding box center [557, 395] width 71 height 15
click at [574, 322] on button "Show details" at bounding box center [559, 323] width 74 height 15
click at [577, 299] on link "[PERSON_NAME]" at bounding box center [567, 299] width 81 height 13
click at [578, 299] on link "[PERSON_NAME]" at bounding box center [567, 299] width 81 height 13
click at [633, 214] on link "R & A Restaurant Group LLC dba Six Eleven Bar & Grill" at bounding box center [646, 220] width 239 height 13
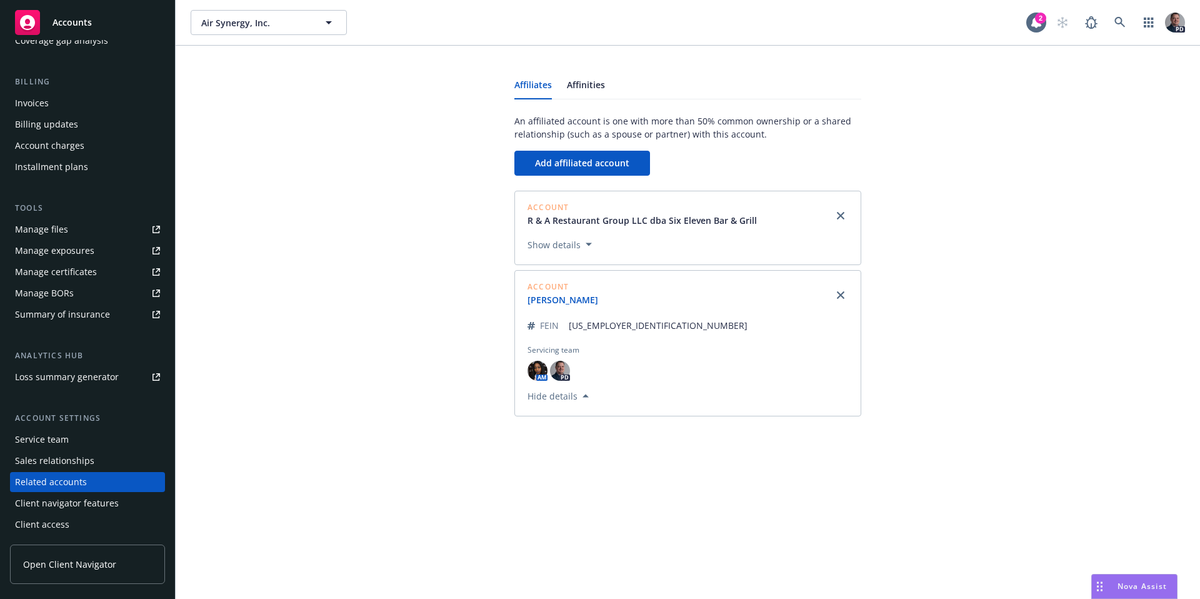
click at [562, 300] on link "[PERSON_NAME]" at bounding box center [567, 299] width 81 height 13
click at [1121, 27] on icon at bounding box center [1119, 22] width 11 height 11
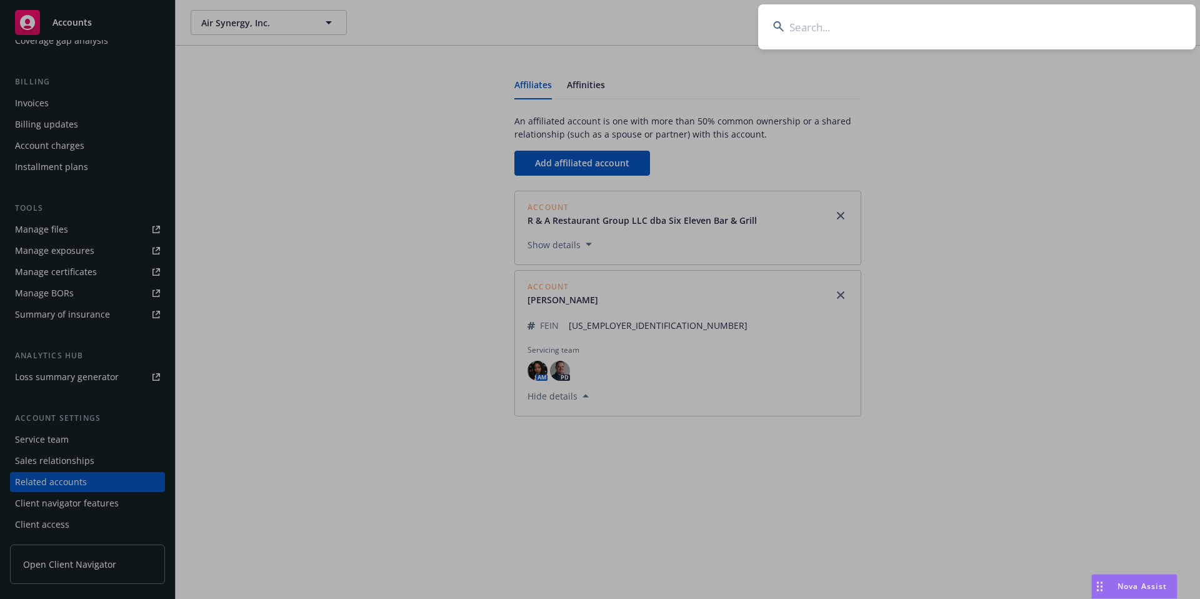
click at [853, 30] on input at bounding box center [976, 26] width 437 height 45
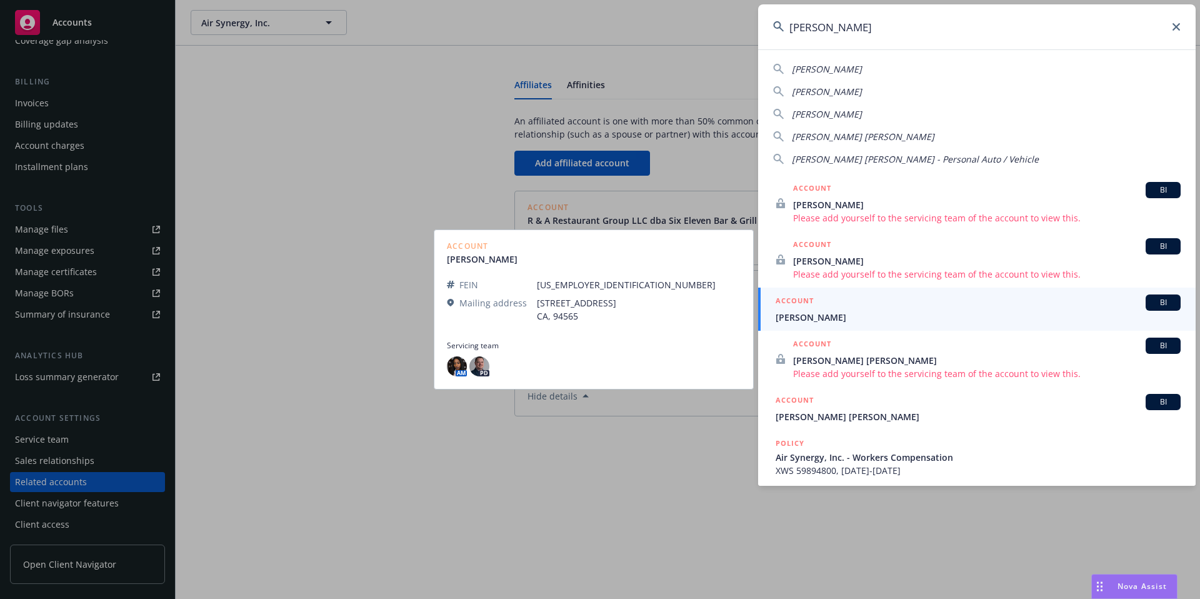
type input "[PERSON_NAME]"
click at [850, 316] on span "[PERSON_NAME]" at bounding box center [977, 317] width 405 height 13
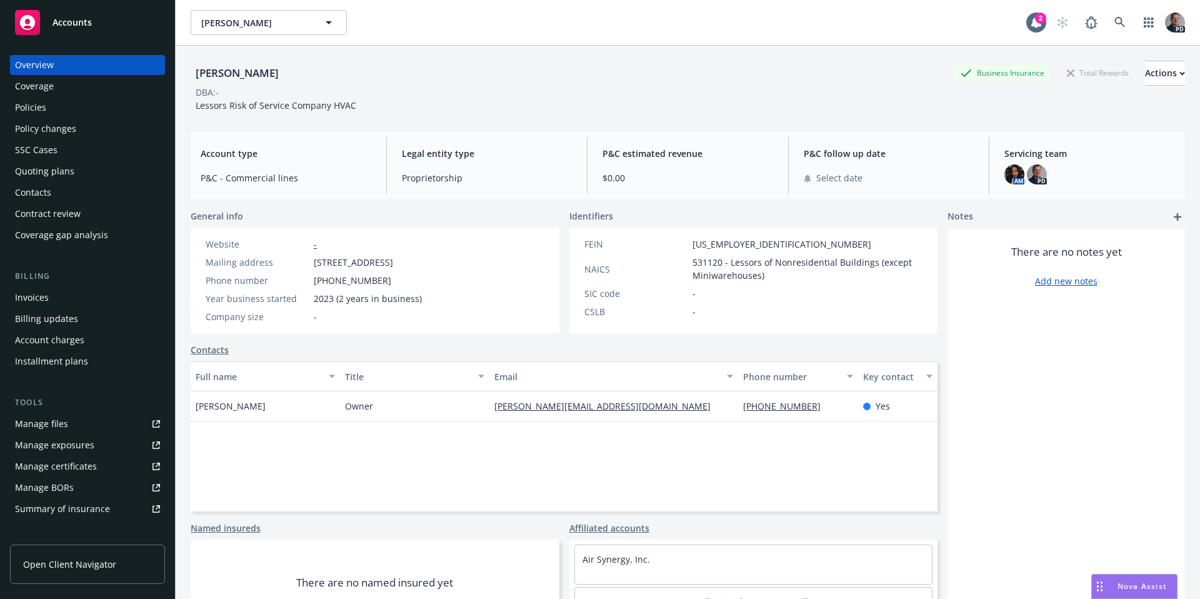
click at [34, 429] on div "Manage files" at bounding box center [41, 424] width 53 height 20
click at [1120, 26] on link at bounding box center [1119, 22] width 25 height 25
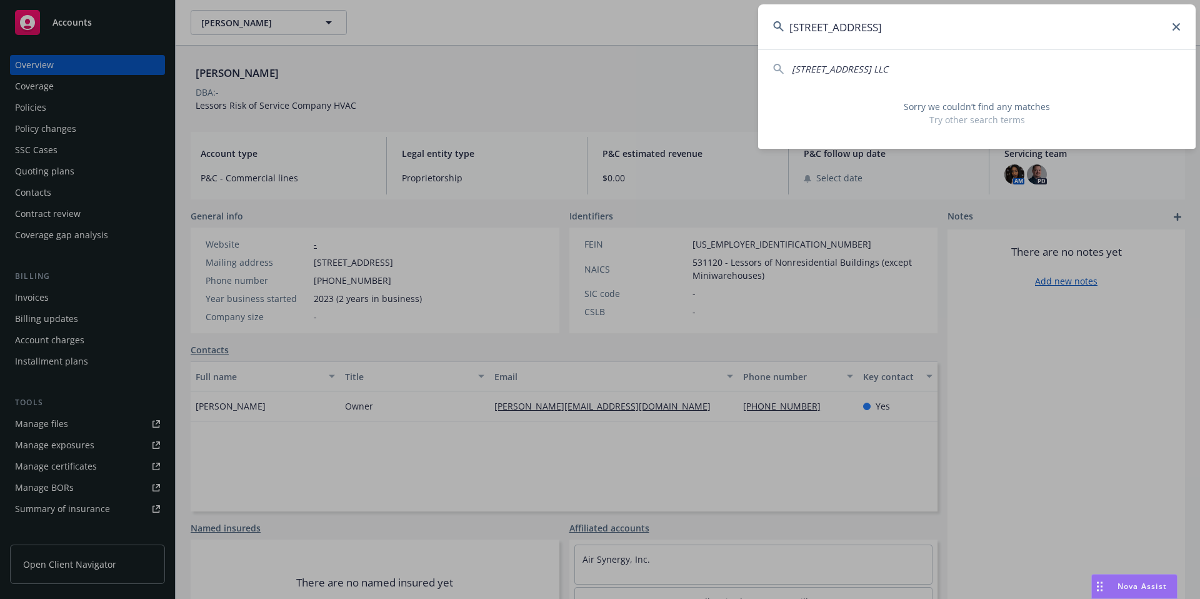
click at [897, 68] on div "[STREET_ADDRESS] LLC" at bounding box center [976, 68] width 407 height 13
type input "[STREET_ADDRESS] LLC"
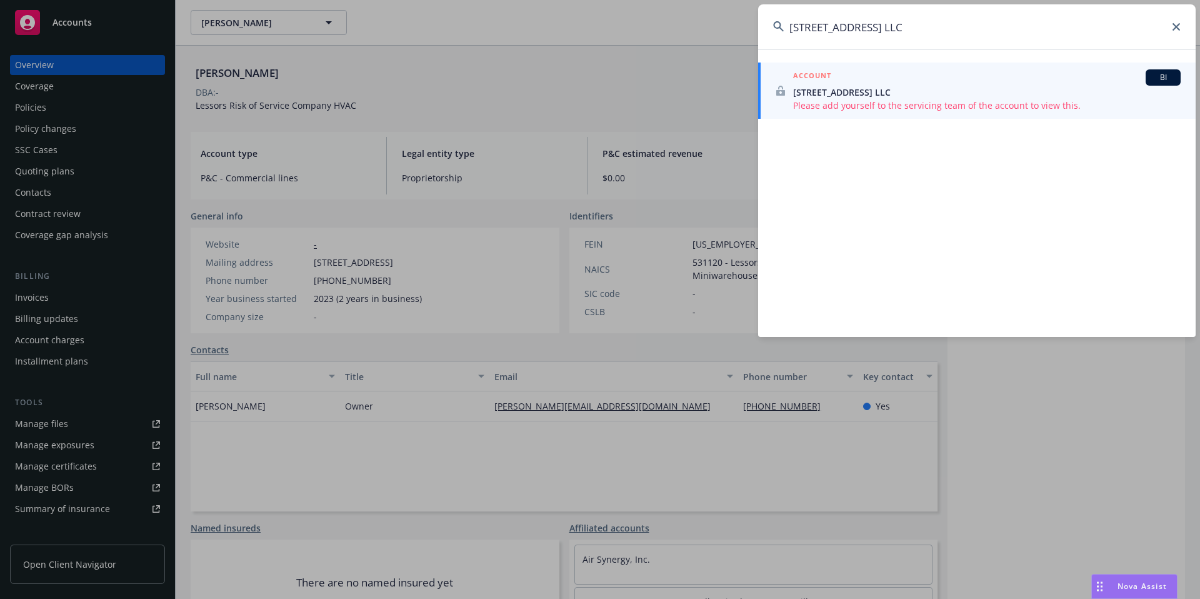
drag, startPoint x: 918, startPoint y: 25, endPoint x: 890, endPoint y: 27, distance: 28.2
click at [890, 27] on input "[STREET_ADDRESS] LLC" at bounding box center [976, 26] width 437 height 45
click at [1180, 22] on input "[STREET_ADDRESS] LLC" at bounding box center [976, 26] width 437 height 45
click at [1179, 24] on icon at bounding box center [1175, 26] width 7 height 7
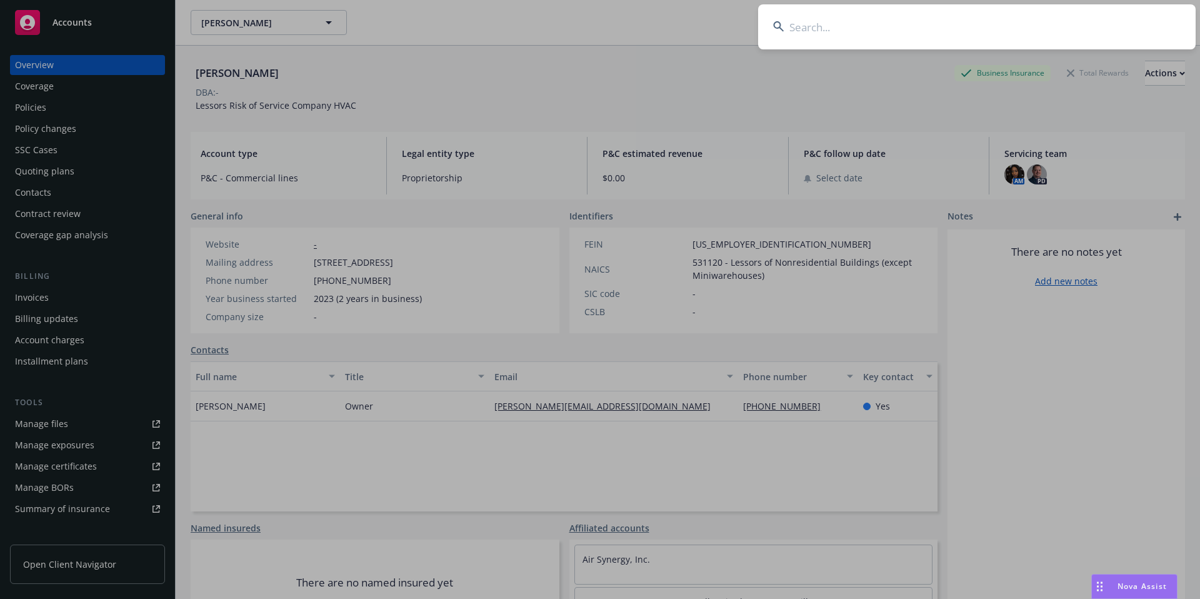
click at [862, 13] on input at bounding box center [976, 26] width 437 height 45
click at [862, 19] on input at bounding box center [976, 26] width 437 height 45
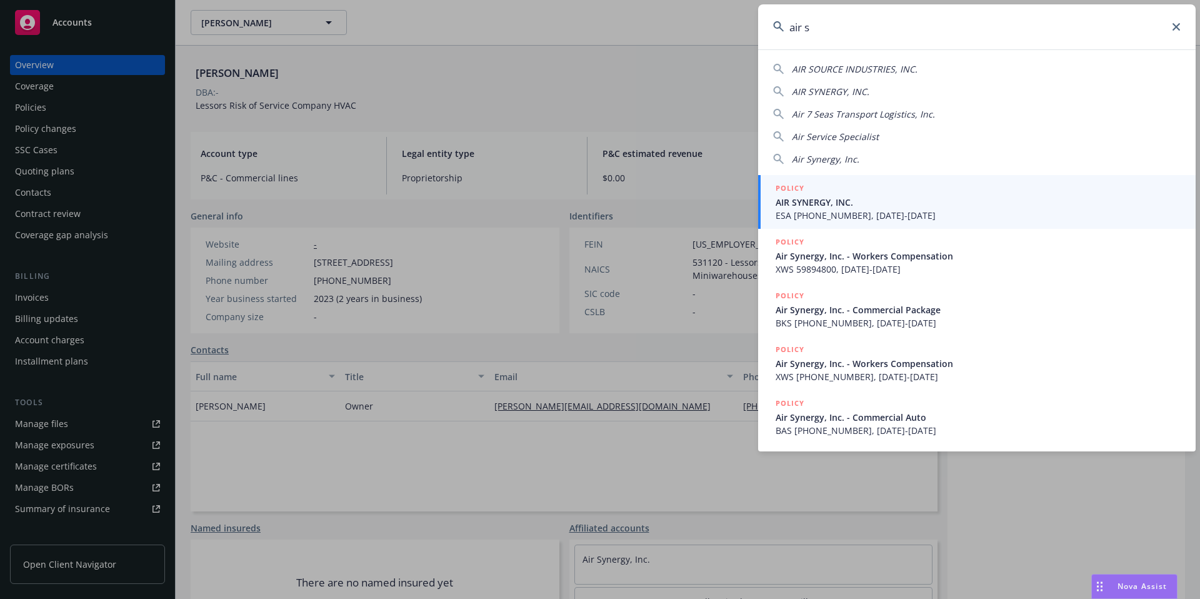
type input "air s"
click at [850, 209] on span "ESA [PHONE_NUMBER], [DATE]-[DATE]" at bounding box center [977, 215] width 405 height 13
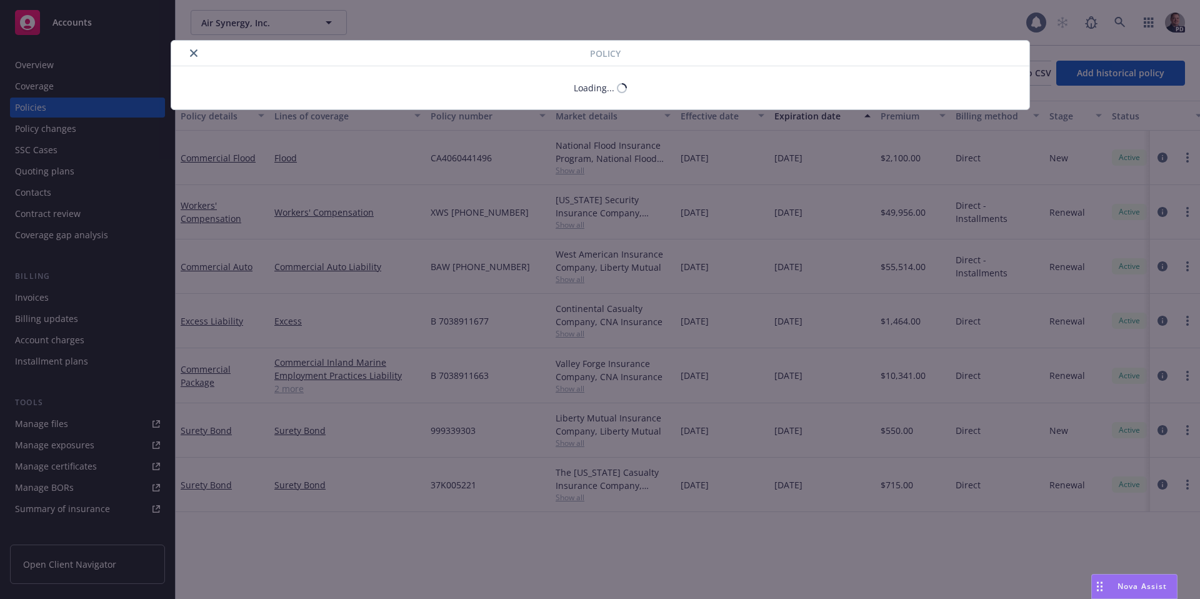
click at [51, 106] on div "Policy Loading..." at bounding box center [600, 299] width 1200 height 599
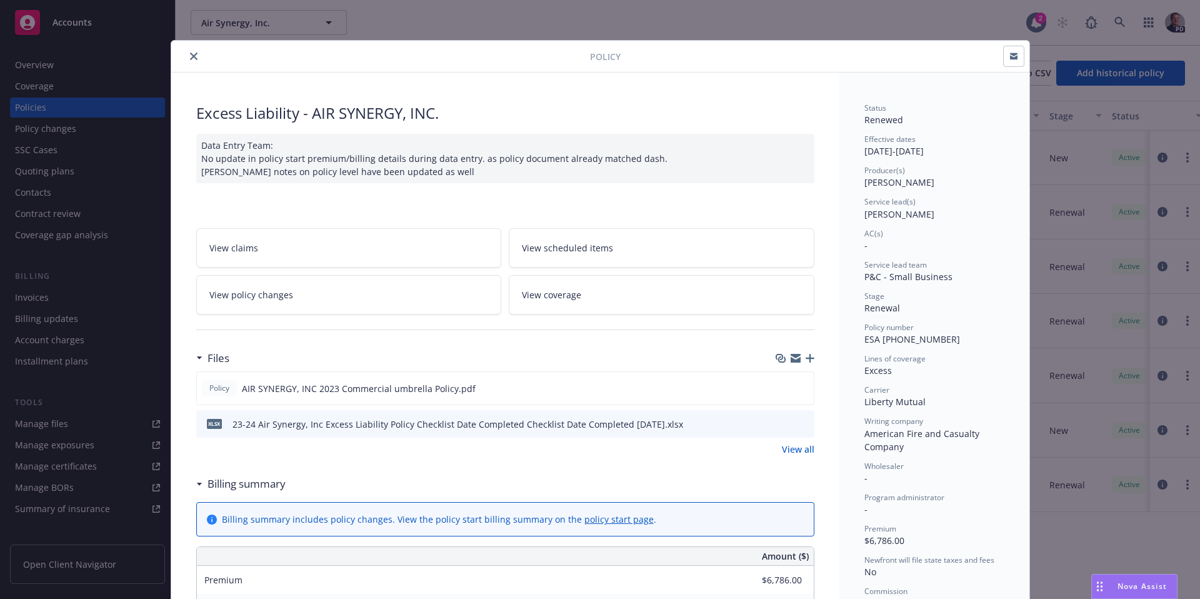
click at [46, 107] on div "Policy Excess Liability - AIR SYNERGY, INC. Data Entry Team: No update in polic…" at bounding box center [600, 299] width 1200 height 599
click at [190, 53] on icon "close" at bounding box center [193, 55] width 7 height 7
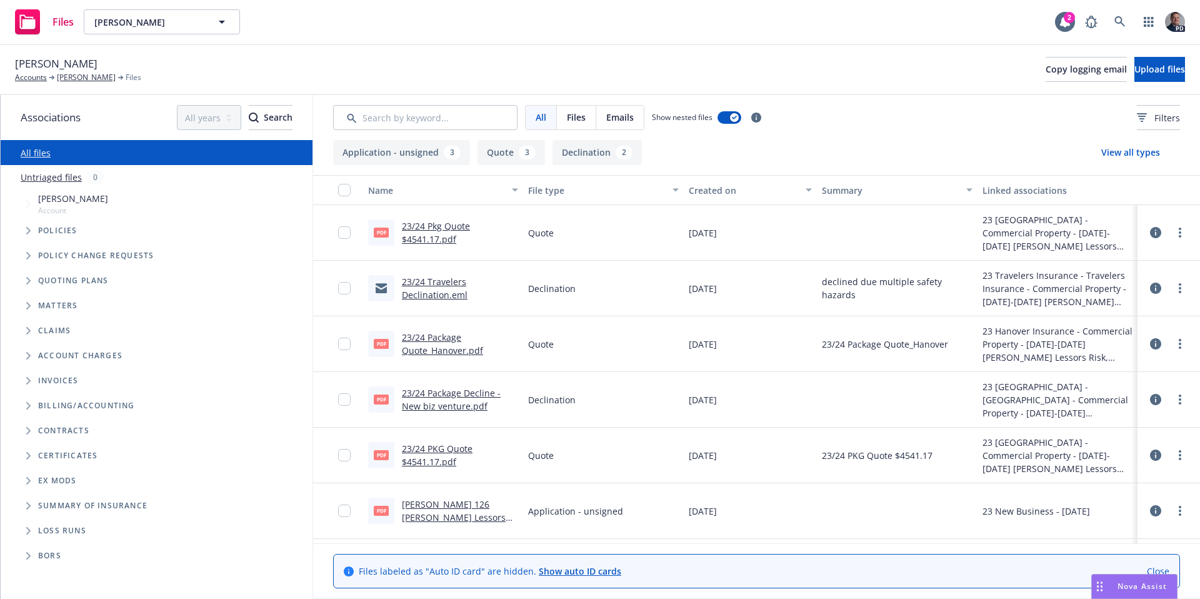
click at [446, 244] on link "23/24 Pkg Quote $4541.17.pdf" at bounding box center [436, 232] width 68 height 25
